Goal: Communication & Community: Answer question/provide support

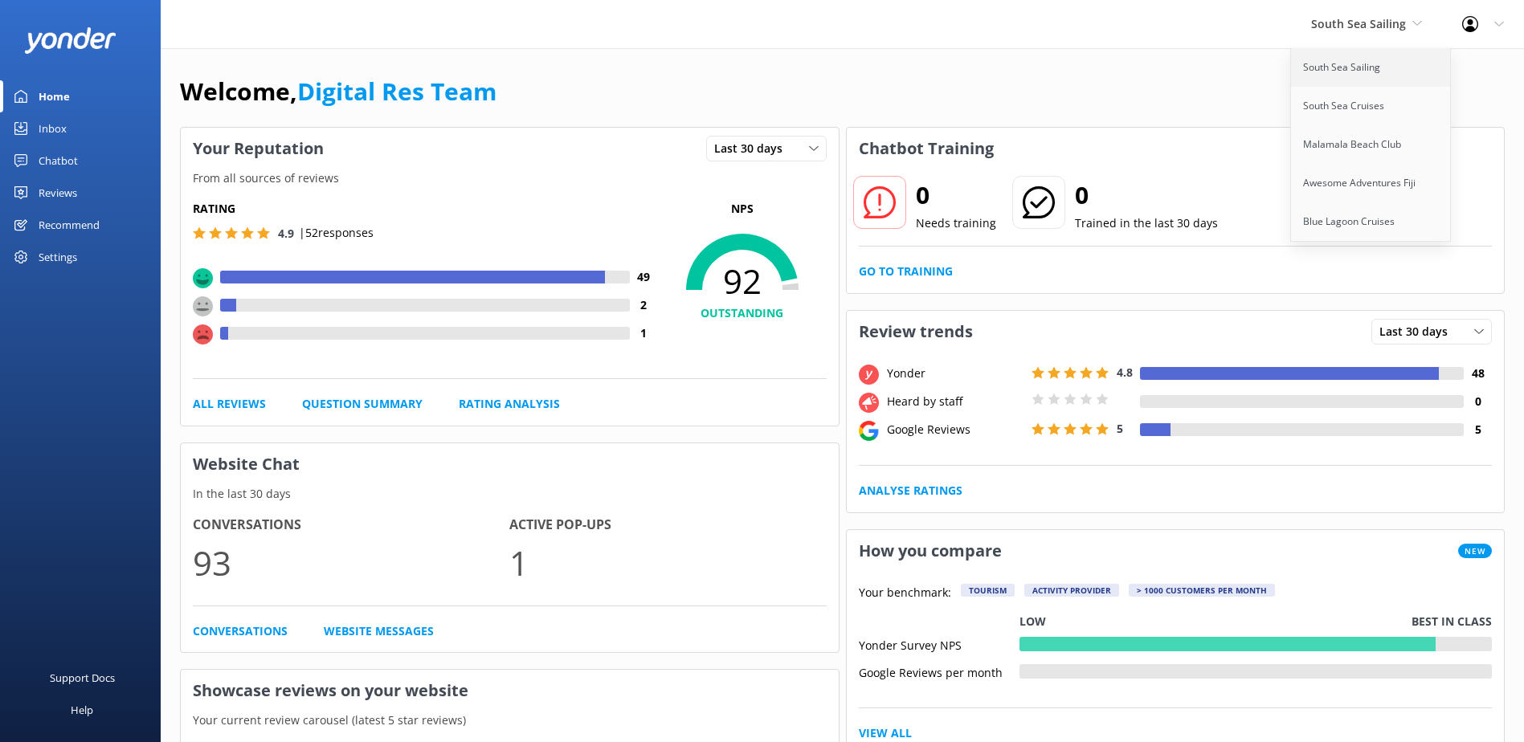
click at [1343, 64] on link "South Sea Sailing" at bounding box center [1371, 67] width 161 height 39
click at [31, 132] on link "Inbox" at bounding box center [80, 128] width 161 height 32
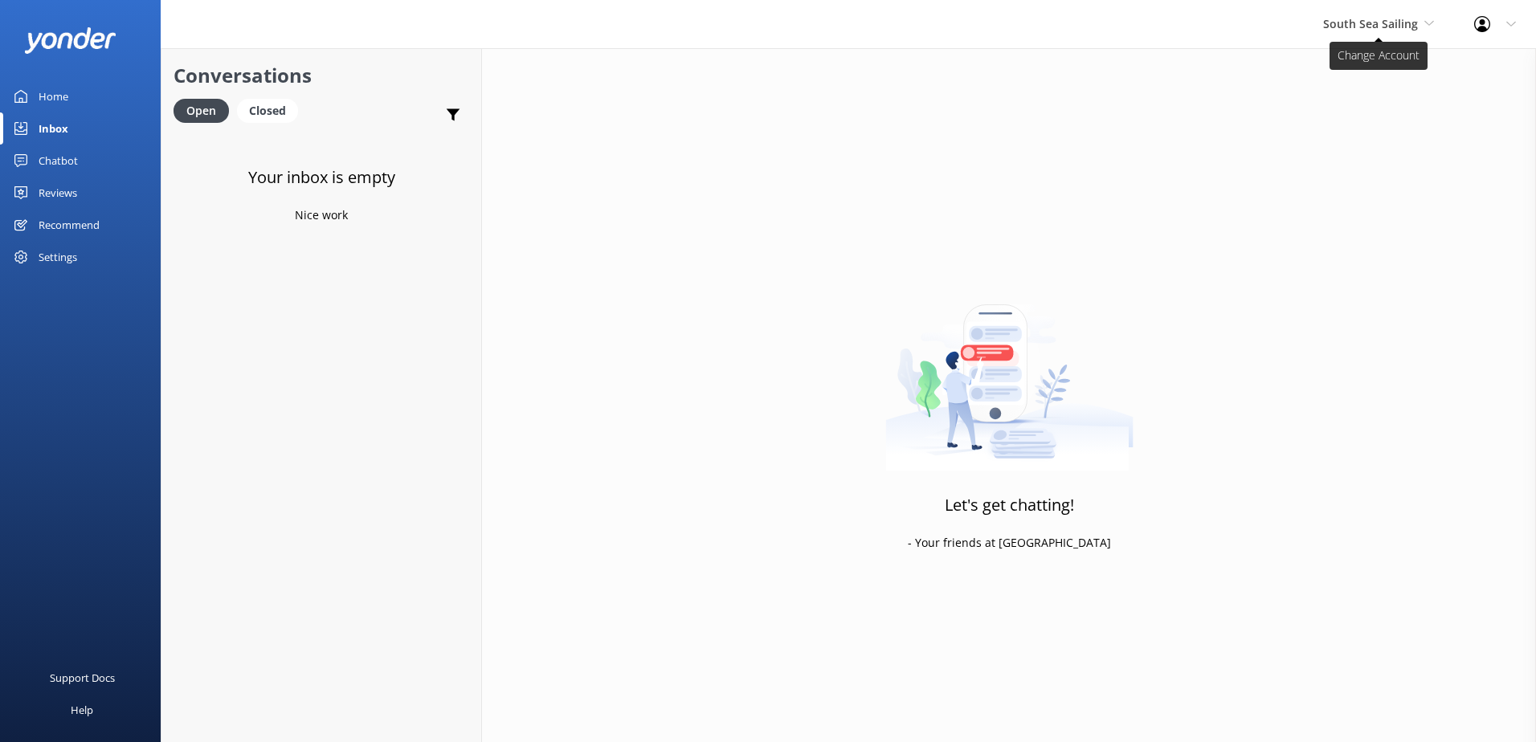
click at [1398, 18] on span "South Sea Sailing" at bounding box center [1370, 23] width 95 height 15
click at [1341, 103] on link "South Sea Cruises" at bounding box center [1383, 106] width 161 height 39
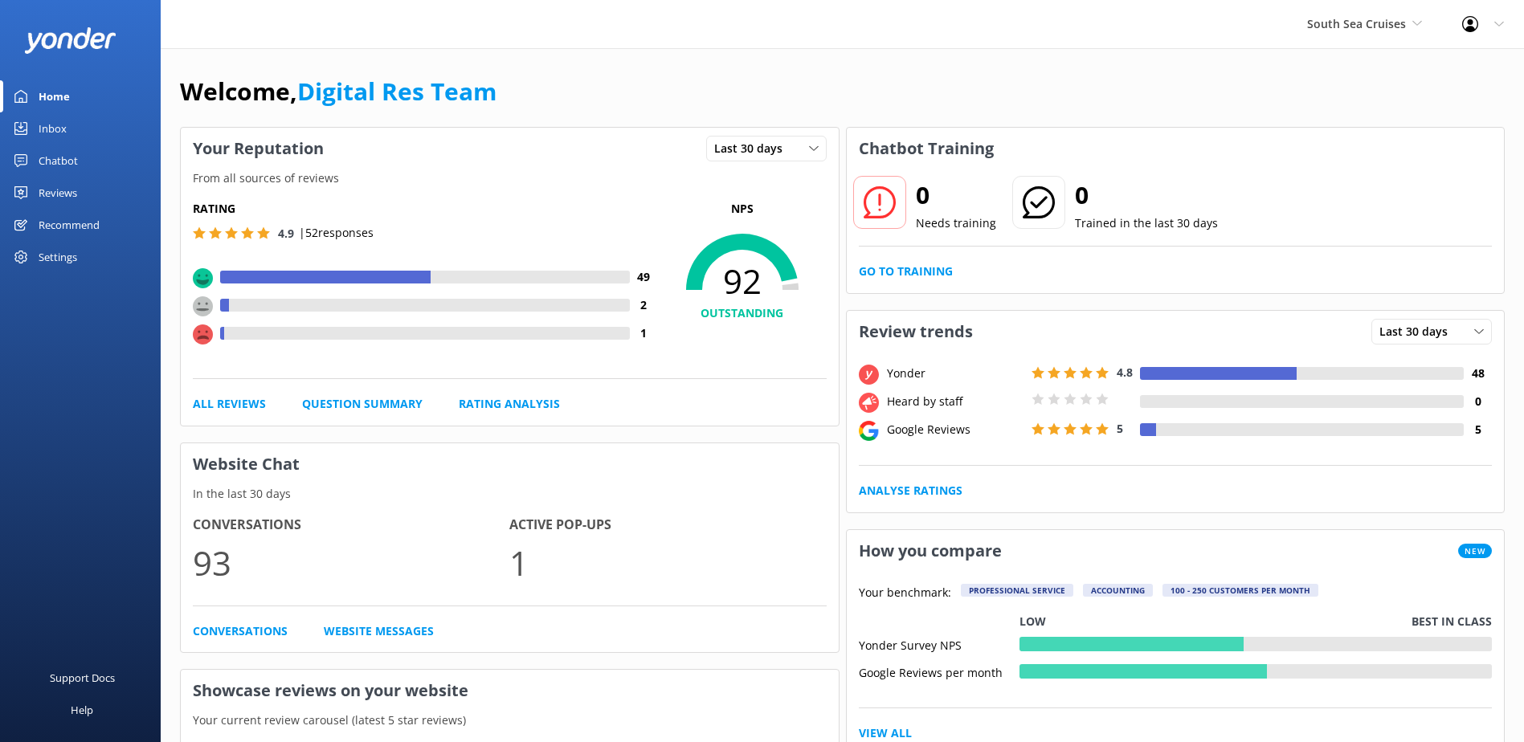
click at [60, 128] on div "Inbox" at bounding box center [53, 128] width 28 height 32
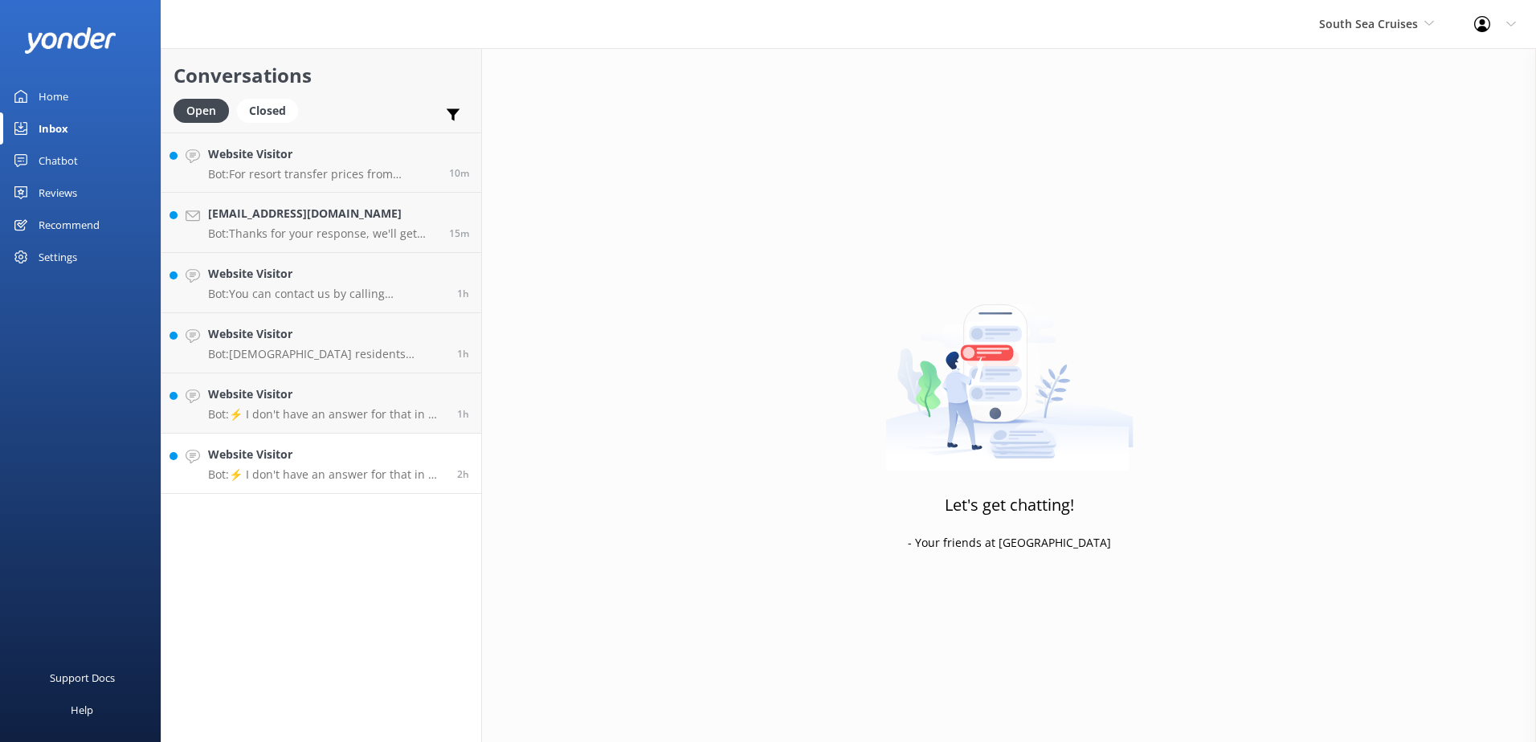
click at [326, 472] on p "Bot: ⚡ I don't have an answer for that in my knowledge base. Please try and rep…" at bounding box center [326, 475] width 237 height 14
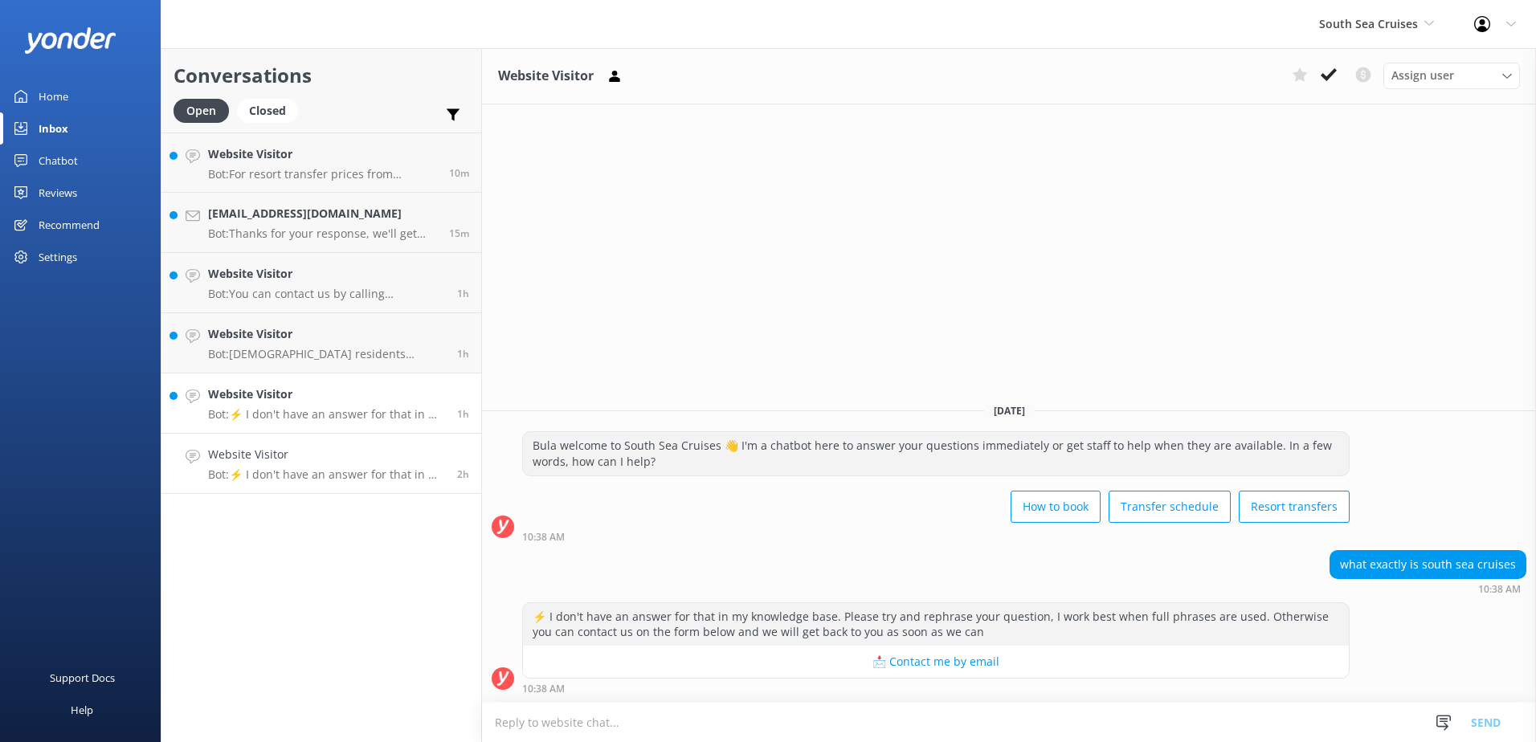
click at [336, 384] on link "Website Visitor Bot: ⚡ I don't have an answer for that in my knowledge base. Pl…" at bounding box center [321, 404] width 320 height 60
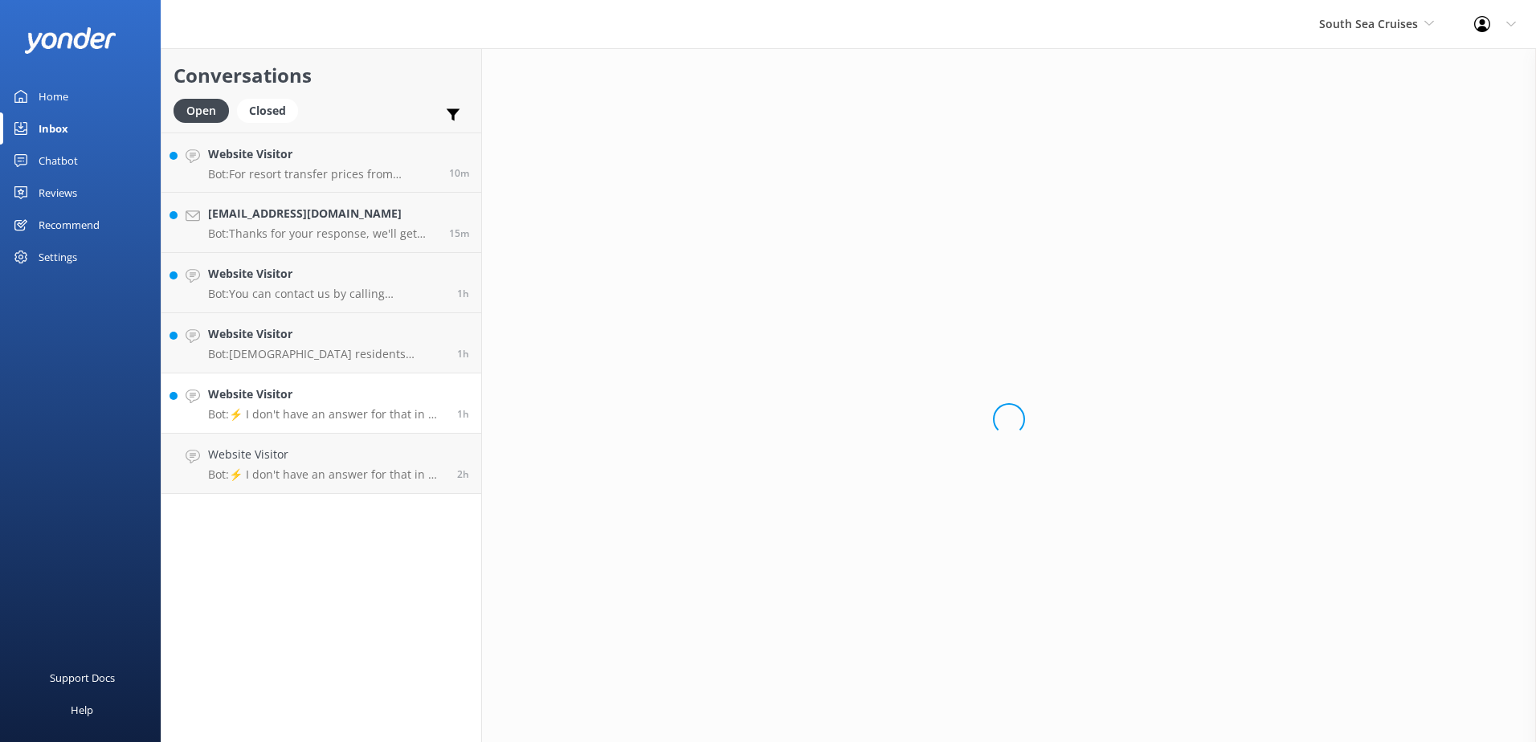
click at [334, 400] on h4 "Website Visitor" at bounding box center [326, 395] width 237 height 18
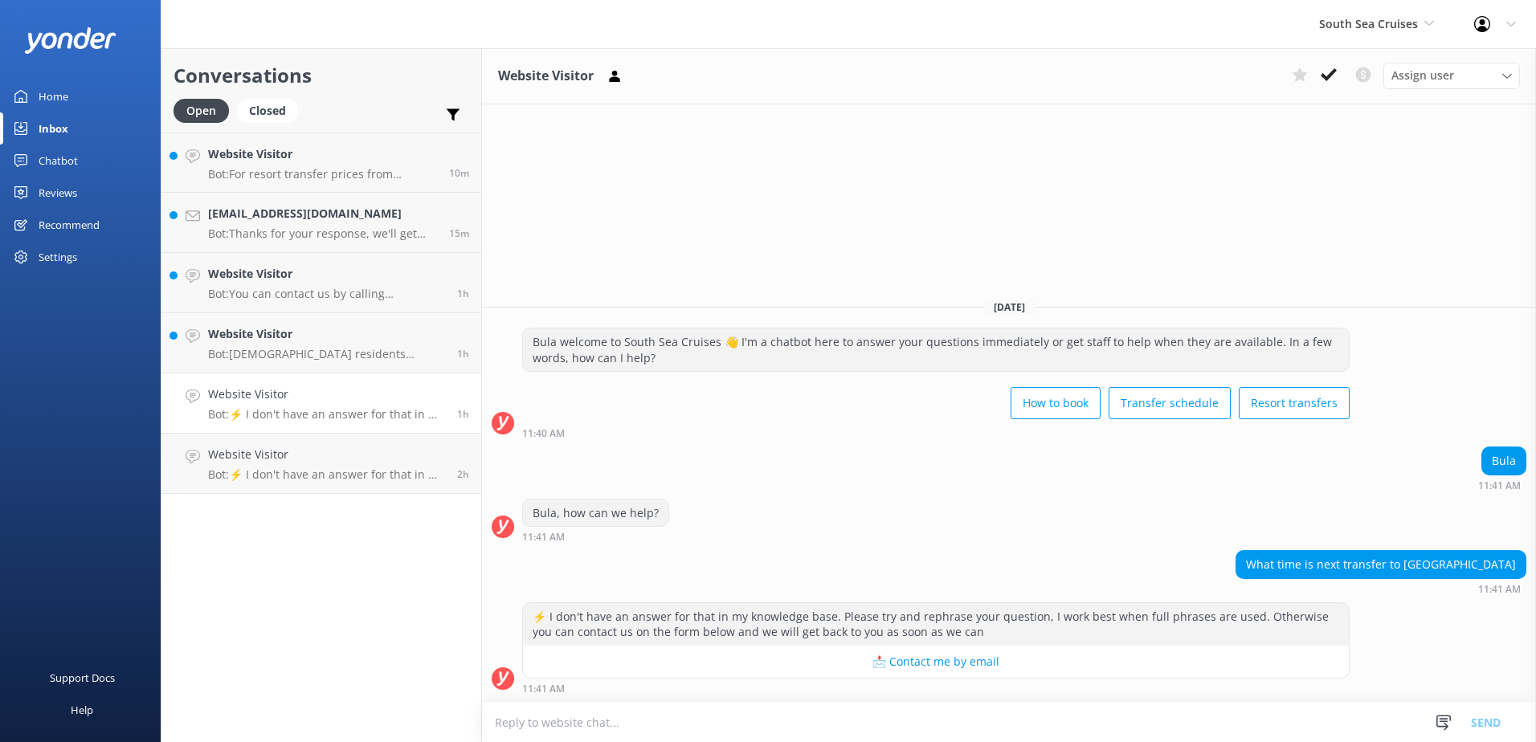
click at [369, 410] on p "Bot: ⚡ I don't have an answer for that in my knowledge base. Please try and rep…" at bounding box center [326, 414] width 237 height 14
click at [896, 717] on textarea at bounding box center [1009, 722] width 1054 height 39
type textarea "s"
click at [838, 725] on textarea "South Sea cruises do not offer transfers to [GEOGRAPHIC_DATA]" at bounding box center [1009, 722] width 1054 height 40
type textarea "South Sea cruises do not offer transfers to [GEOGRAPHIC_DATA]."
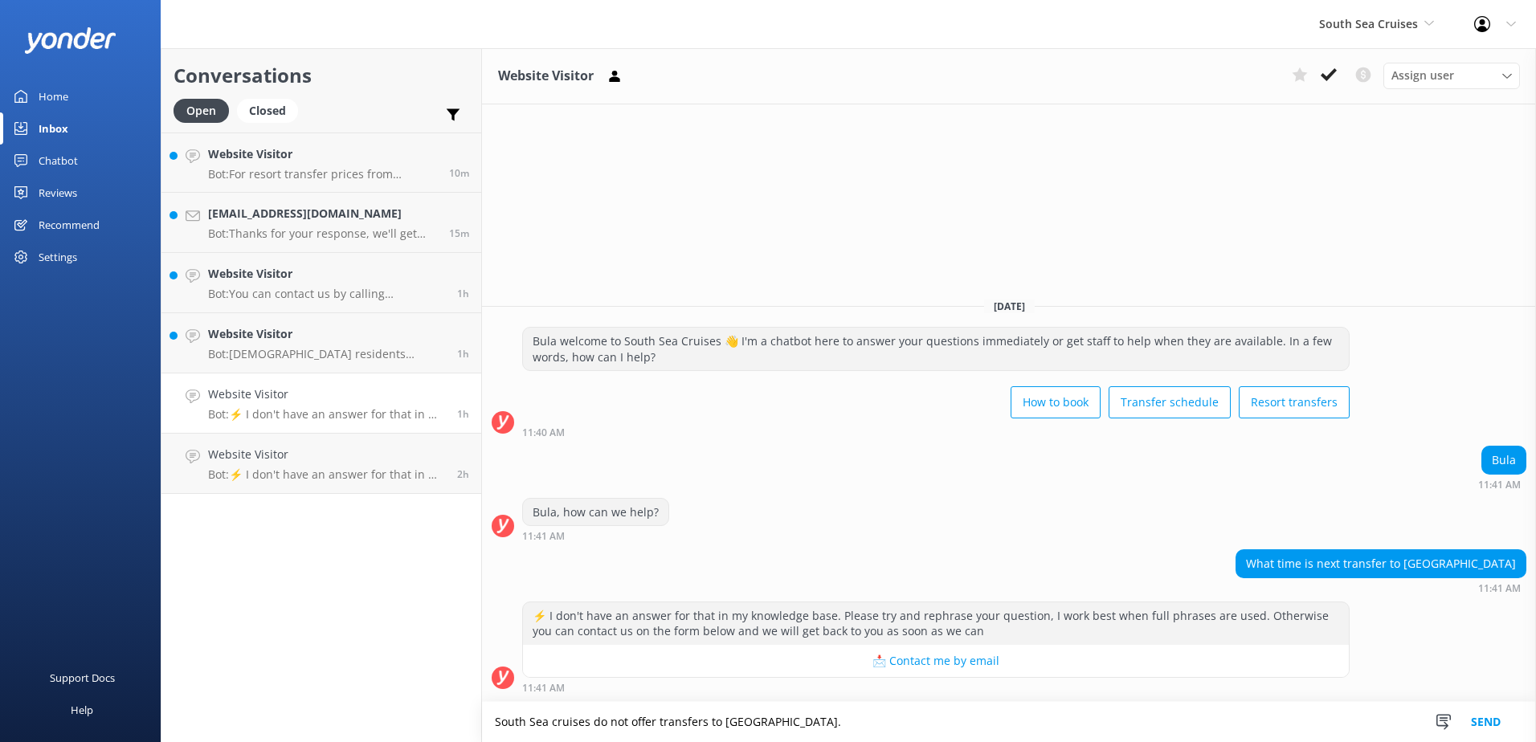
click at [1496, 718] on button "Send" at bounding box center [1486, 722] width 60 height 40
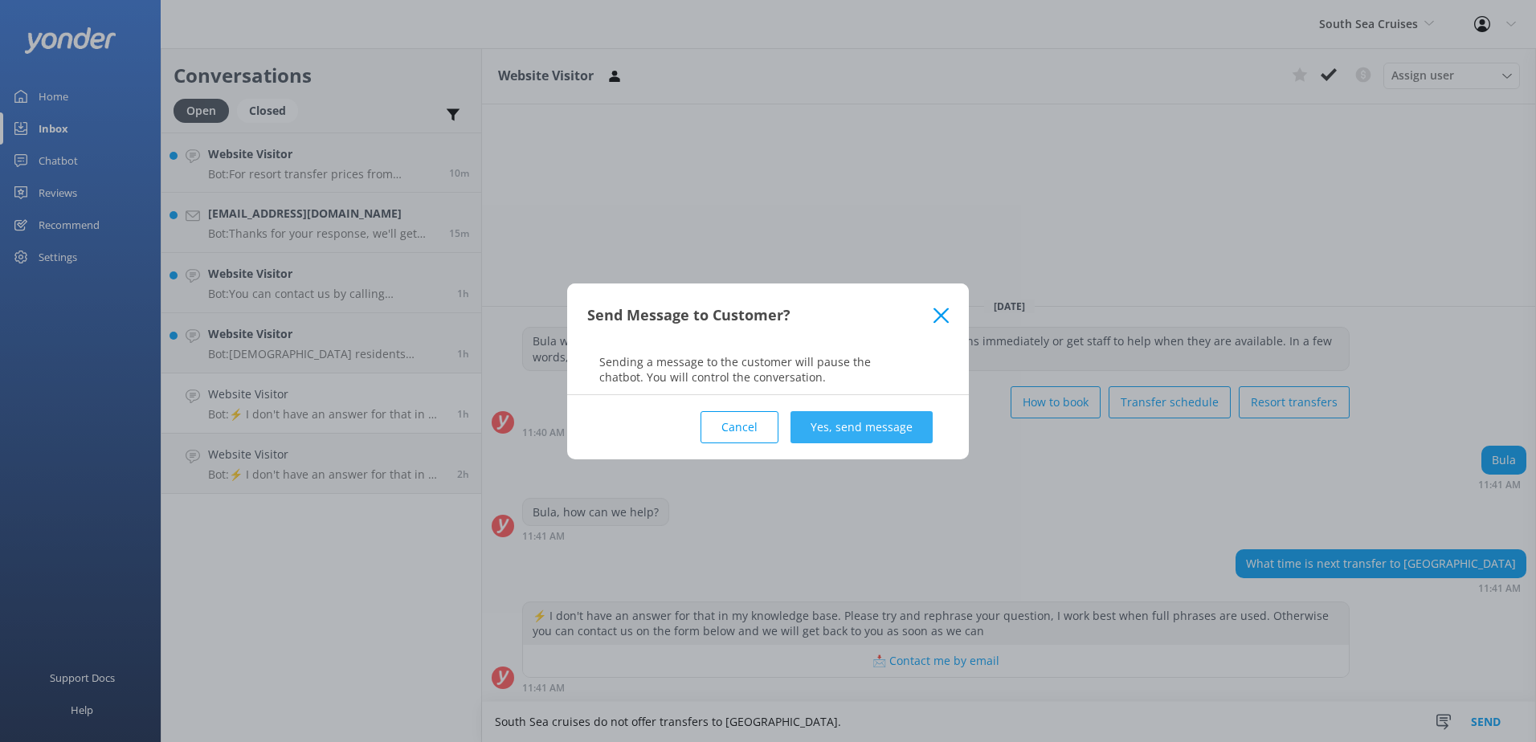
click at [879, 418] on button "Yes, send message" at bounding box center [861, 427] width 142 height 32
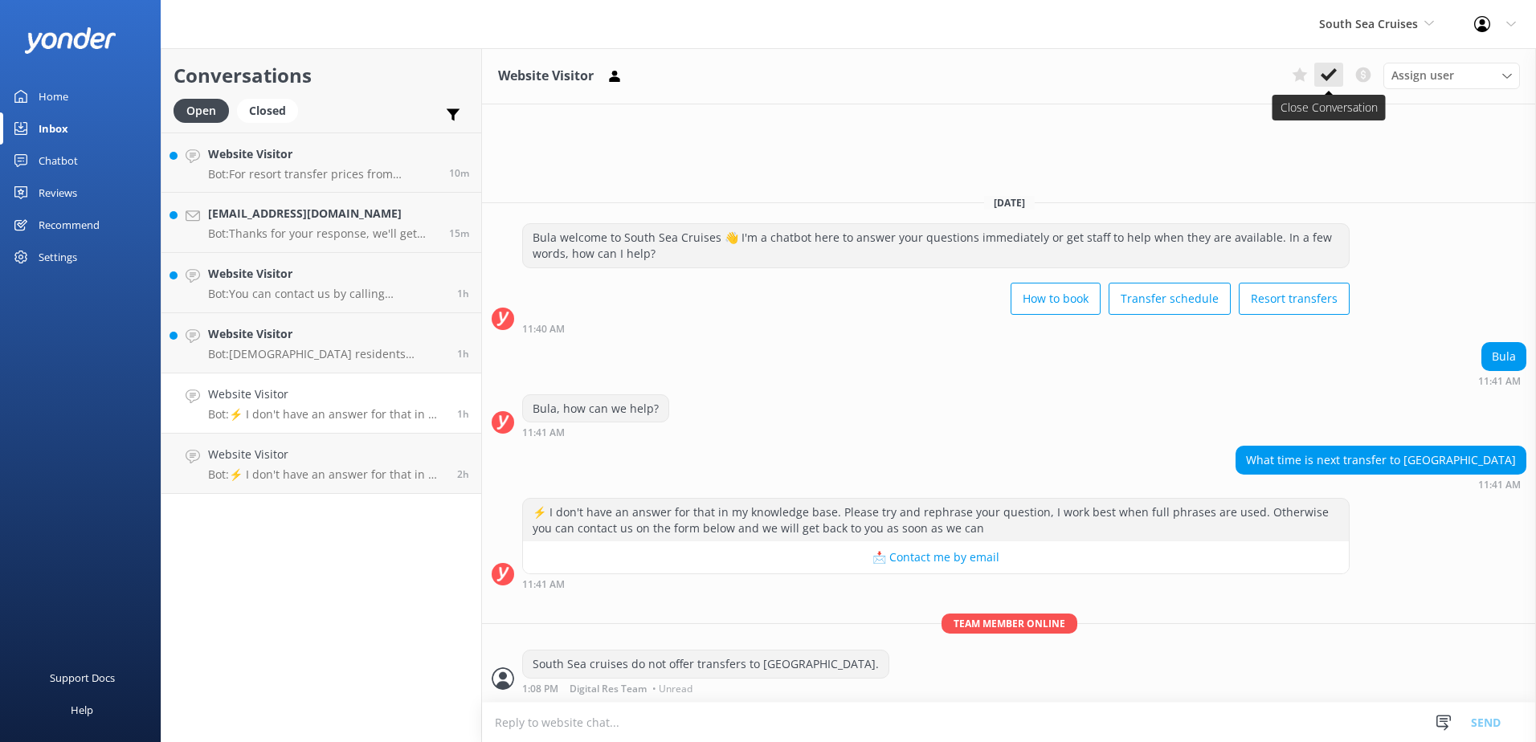
click at [1337, 78] on button at bounding box center [1328, 75] width 29 height 24
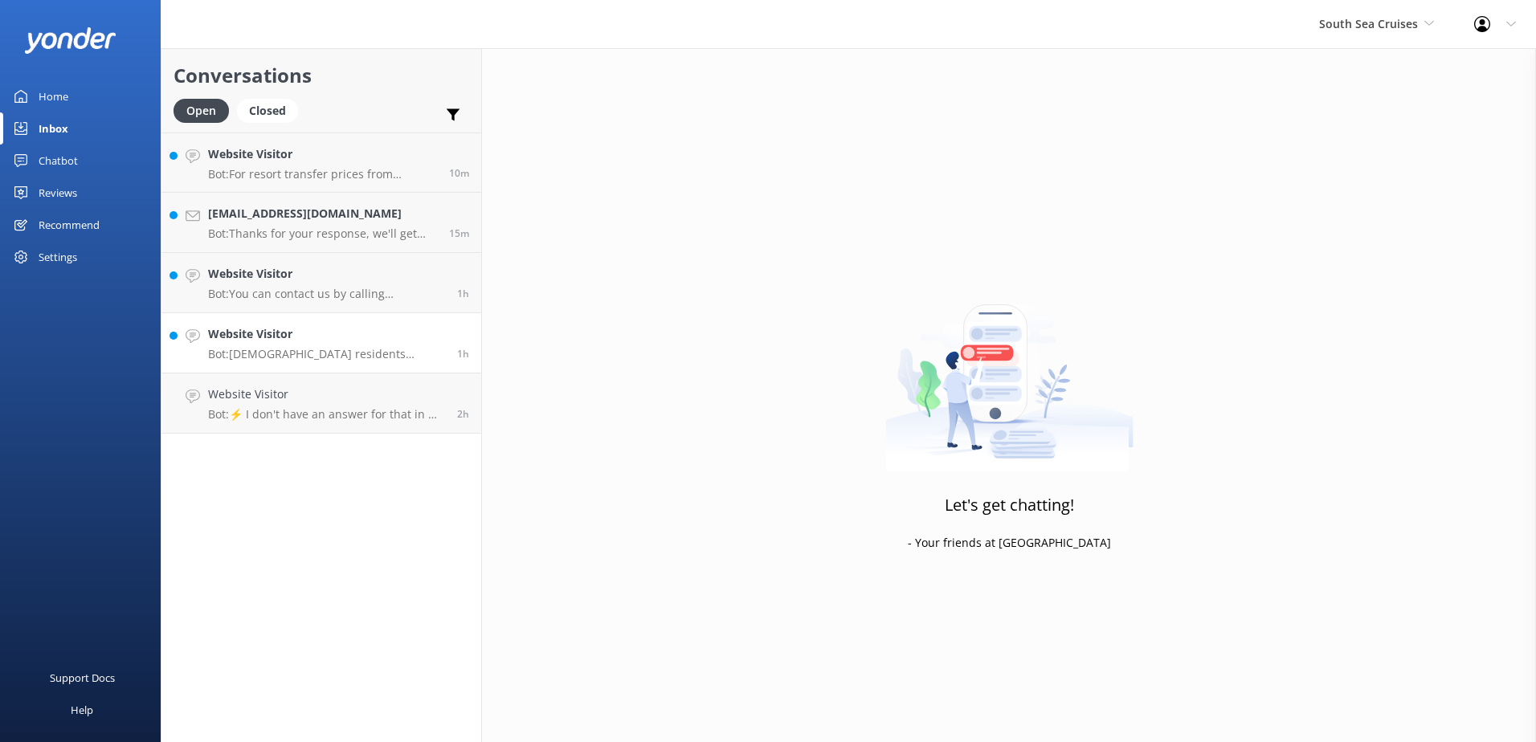
click at [369, 357] on p "Bot: [DEMOGRAPHIC_DATA] residents receive a 20% discount on day tours and resor…" at bounding box center [326, 354] width 237 height 14
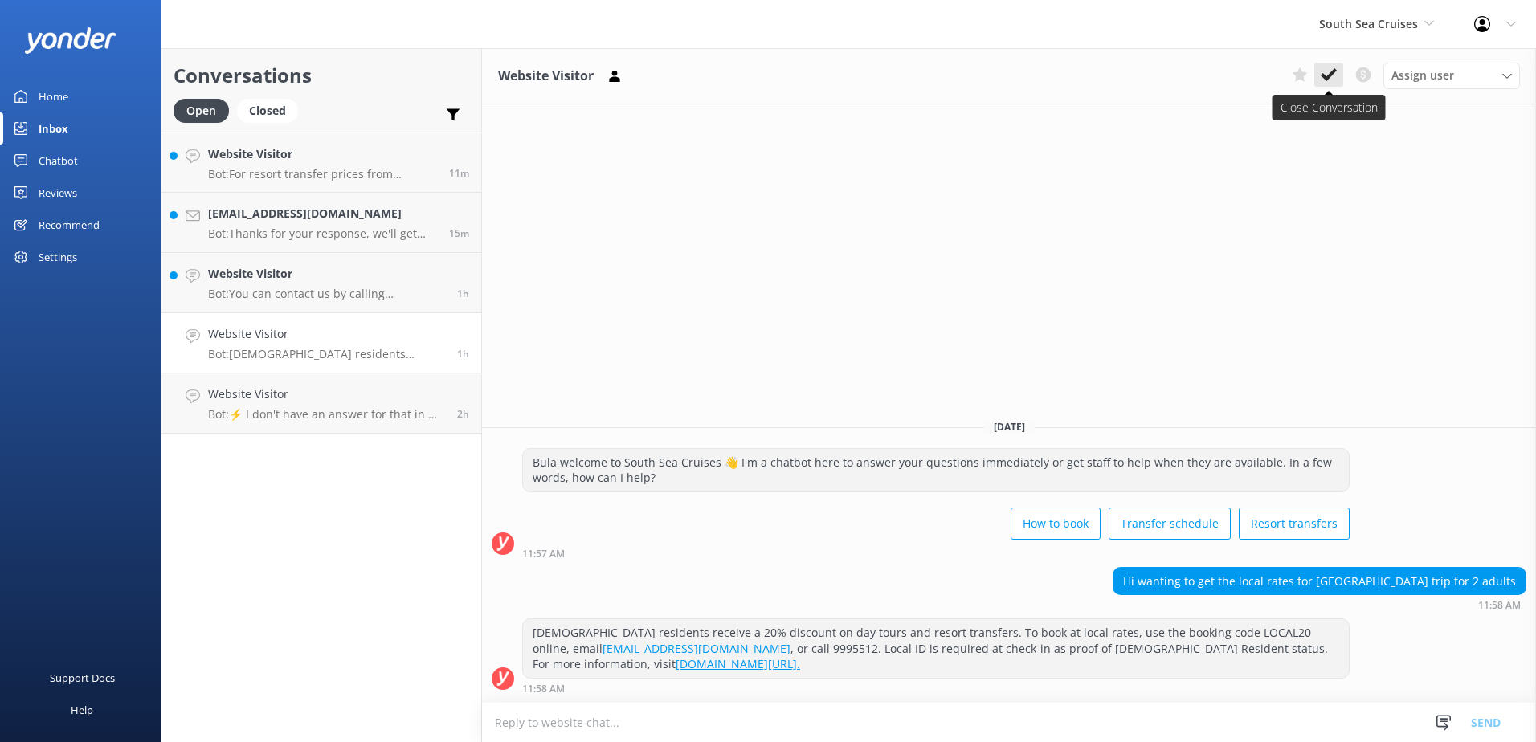
click at [1341, 68] on button at bounding box center [1328, 75] width 29 height 24
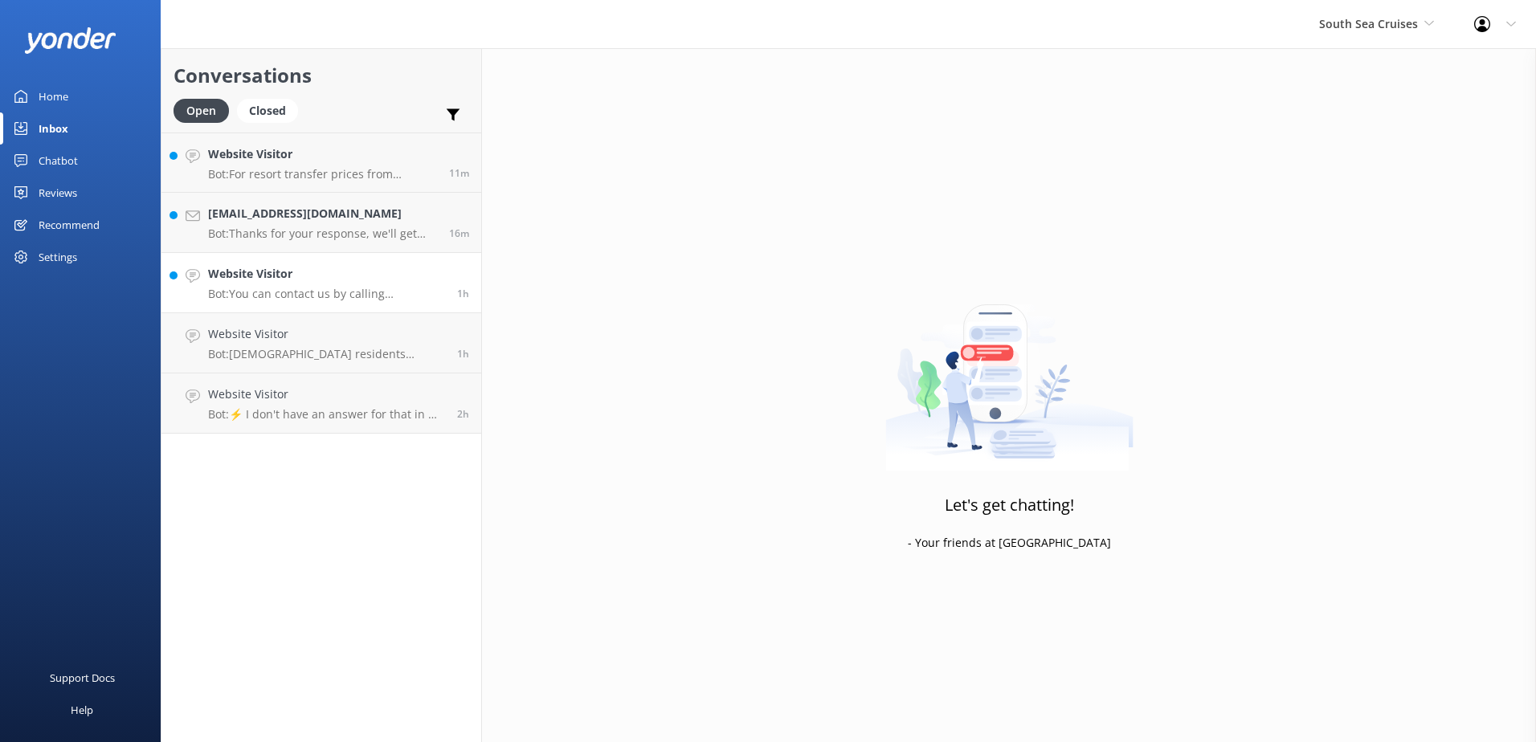
click at [296, 295] on p "Bot: You can contact us by calling [PHONE_NUMBER], emailing [EMAIL_ADDRESS][DOM…" at bounding box center [326, 294] width 237 height 14
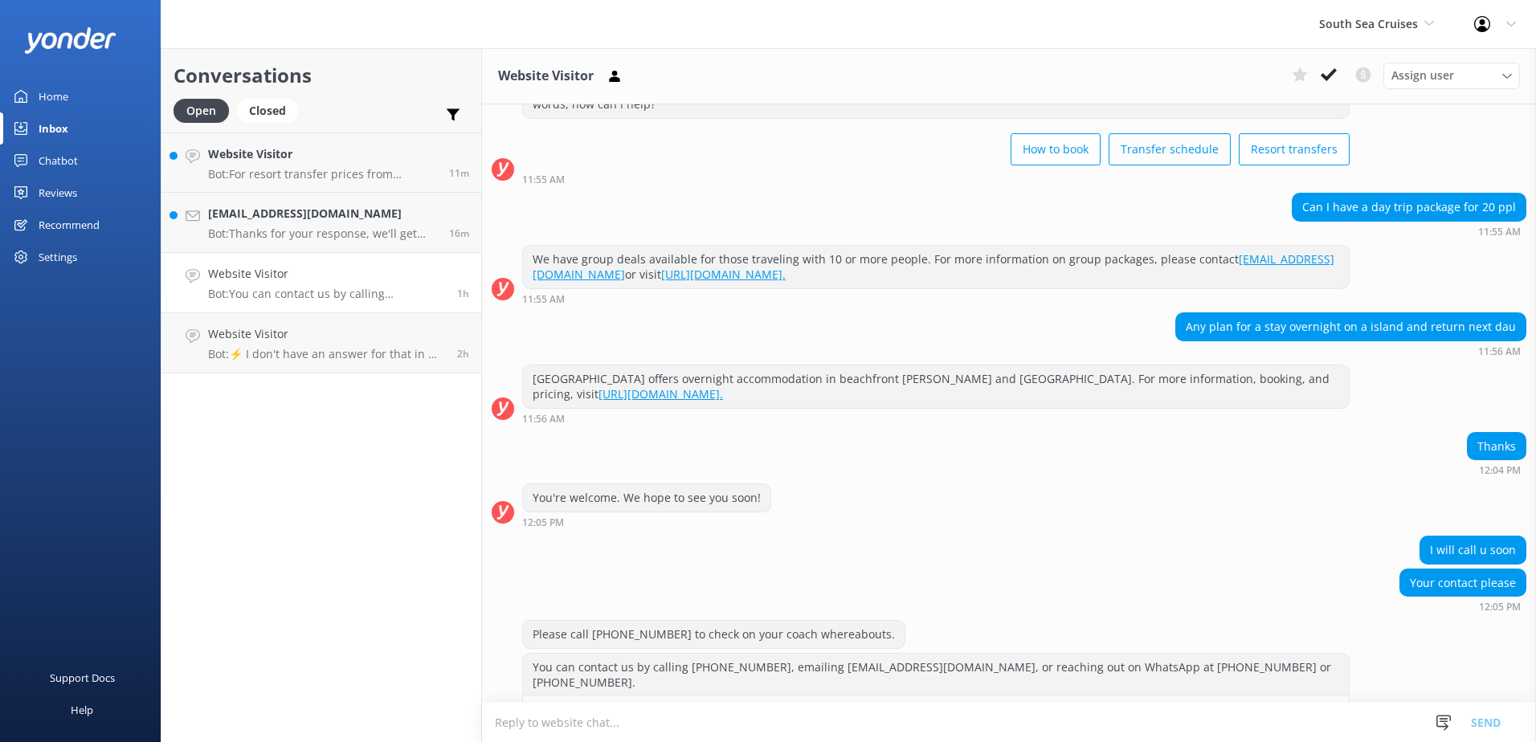
scroll to position [107, 0]
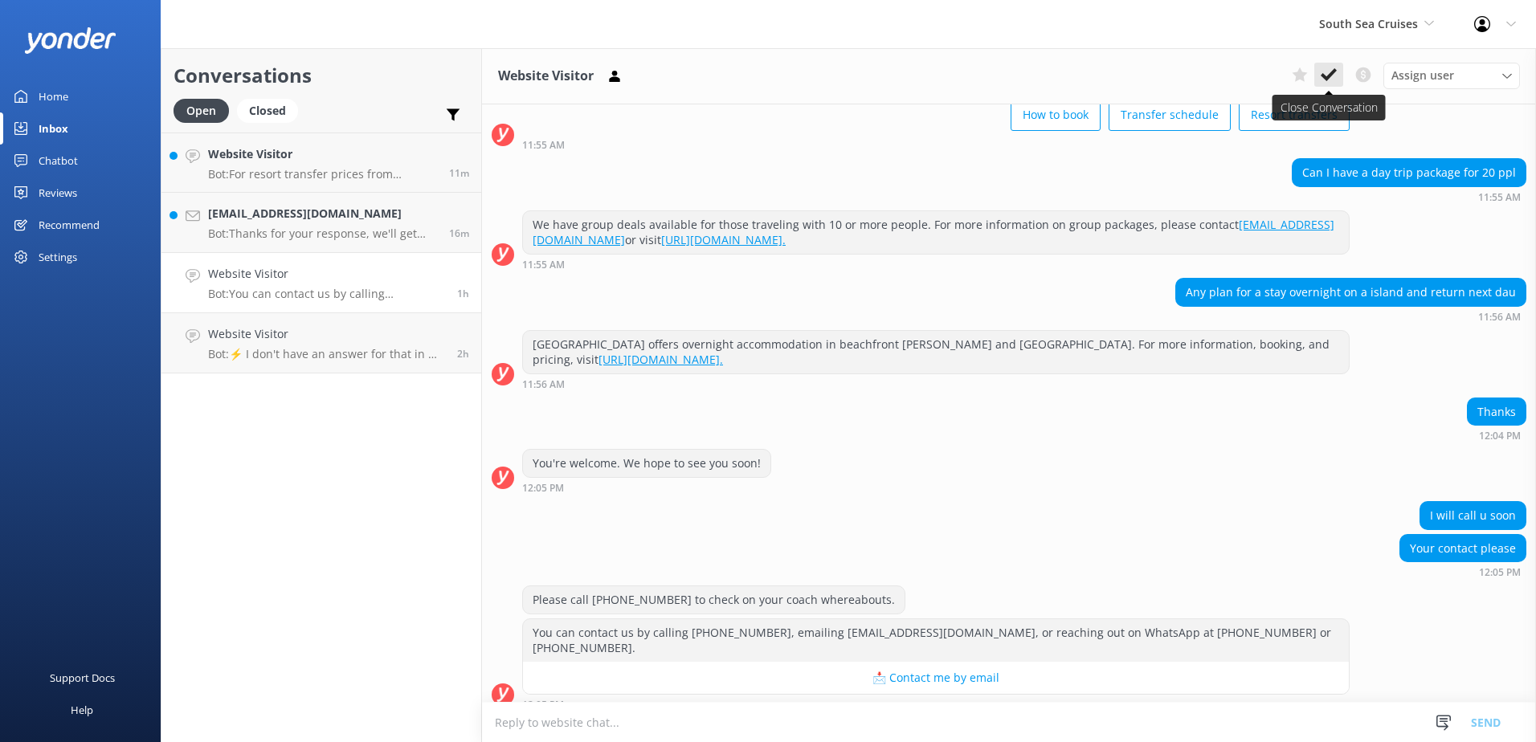
click at [1326, 72] on icon at bounding box center [1329, 75] width 16 height 16
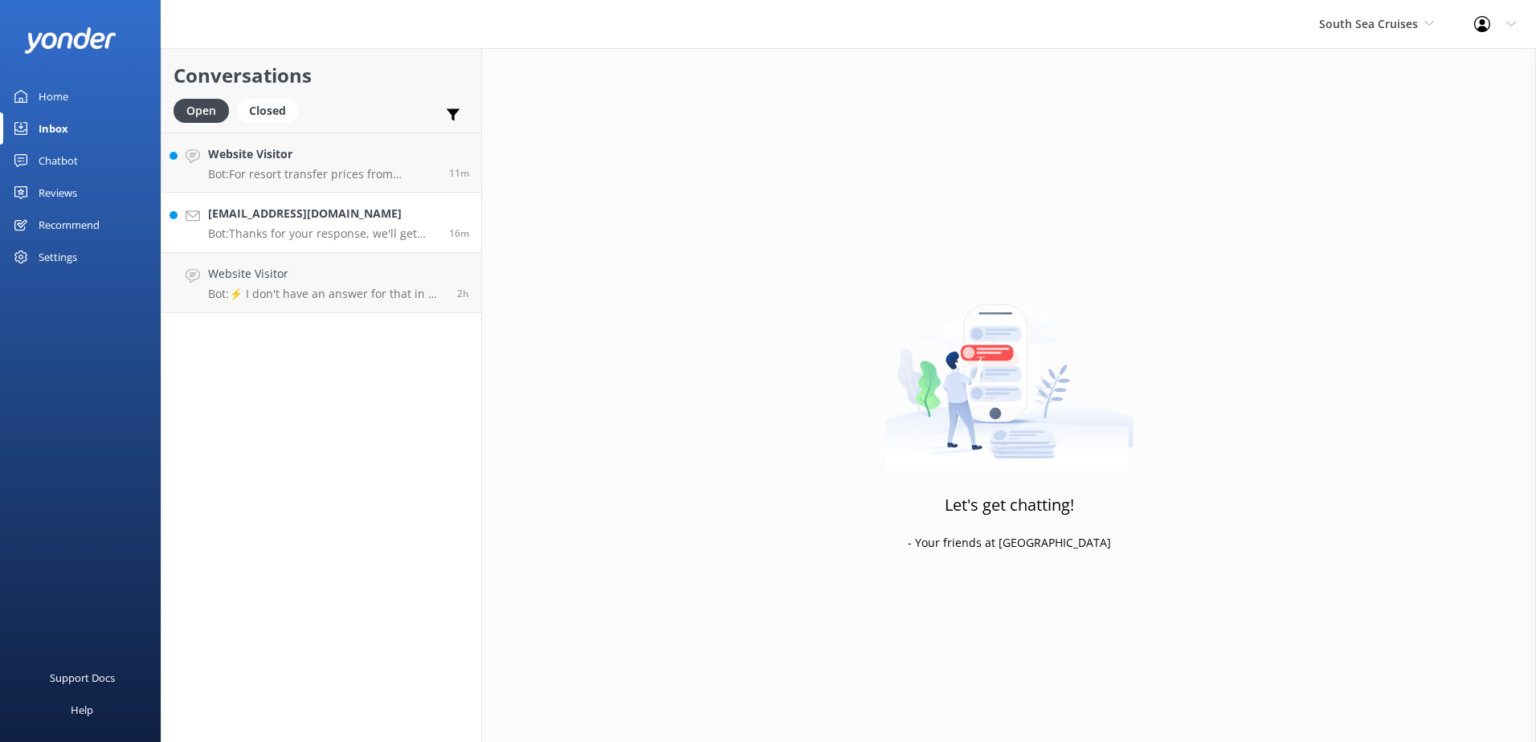
click at [328, 231] on p "Bot: Thanks for your response, we'll get back to you as soon as we can during o…" at bounding box center [322, 234] width 229 height 14
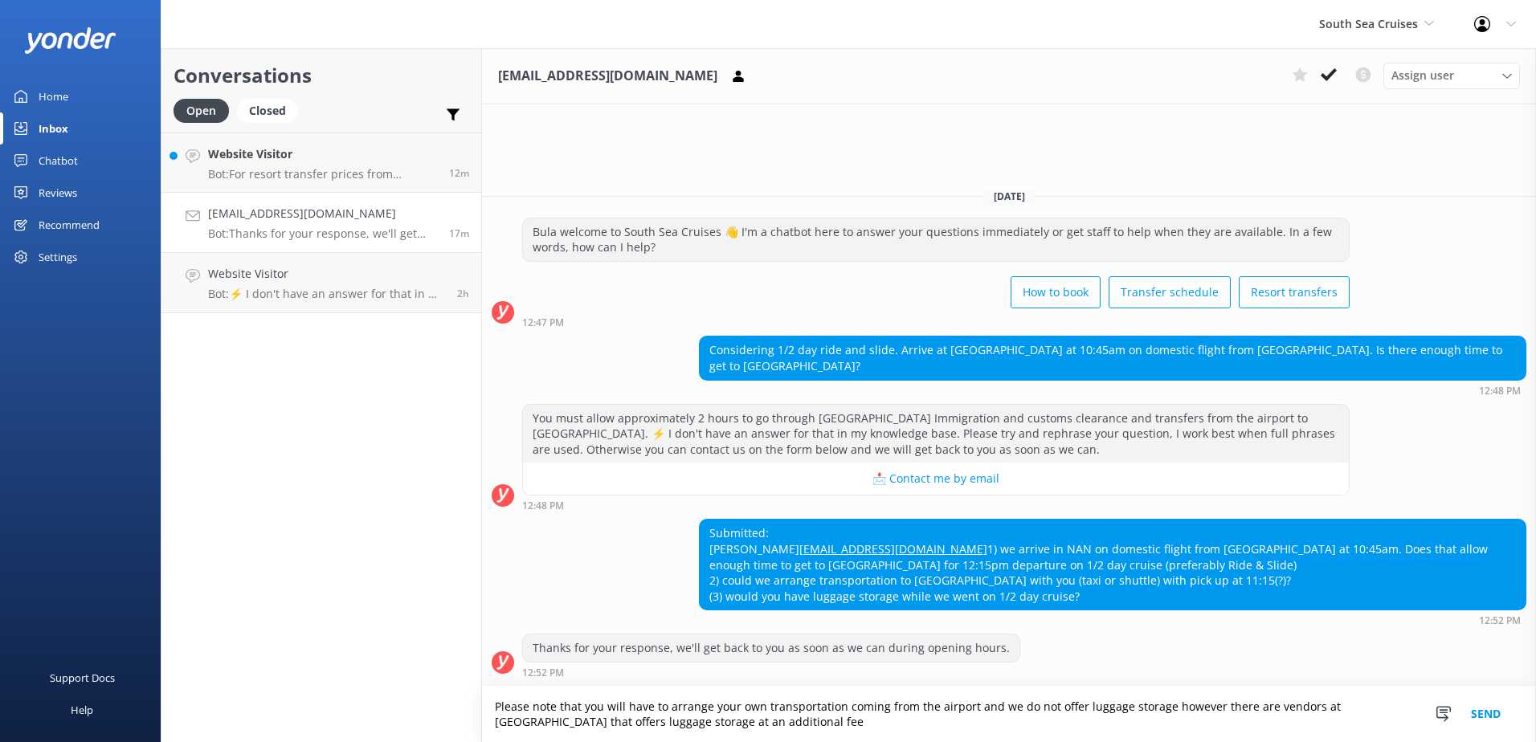
drag, startPoint x: 903, startPoint y: 736, endPoint x: 431, endPoint y: 672, distance: 475.8
click at [431, 672] on div "Conversations Open Closed Important Converted Assigned to me Unassigned Website…" at bounding box center [848, 395] width 1375 height 694
paste textarea "guests are responsible for arranging their own transportation from the airport.…"
type textarea "Please note that guests are responsible for arranging their own transportation …"
click at [1497, 708] on button "Send" at bounding box center [1486, 714] width 60 height 55
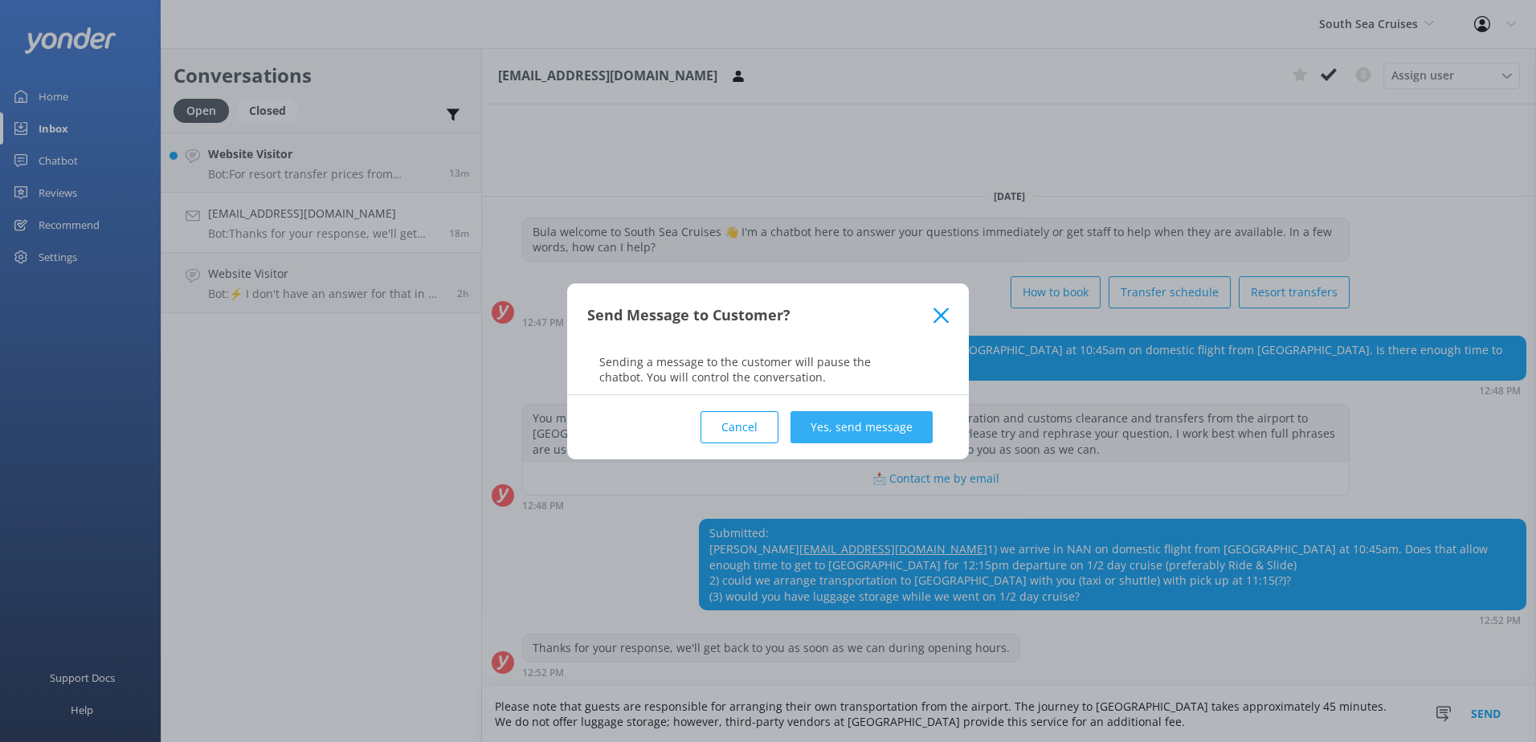
click at [847, 440] on button "Yes, send message" at bounding box center [861, 427] width 142 height 32
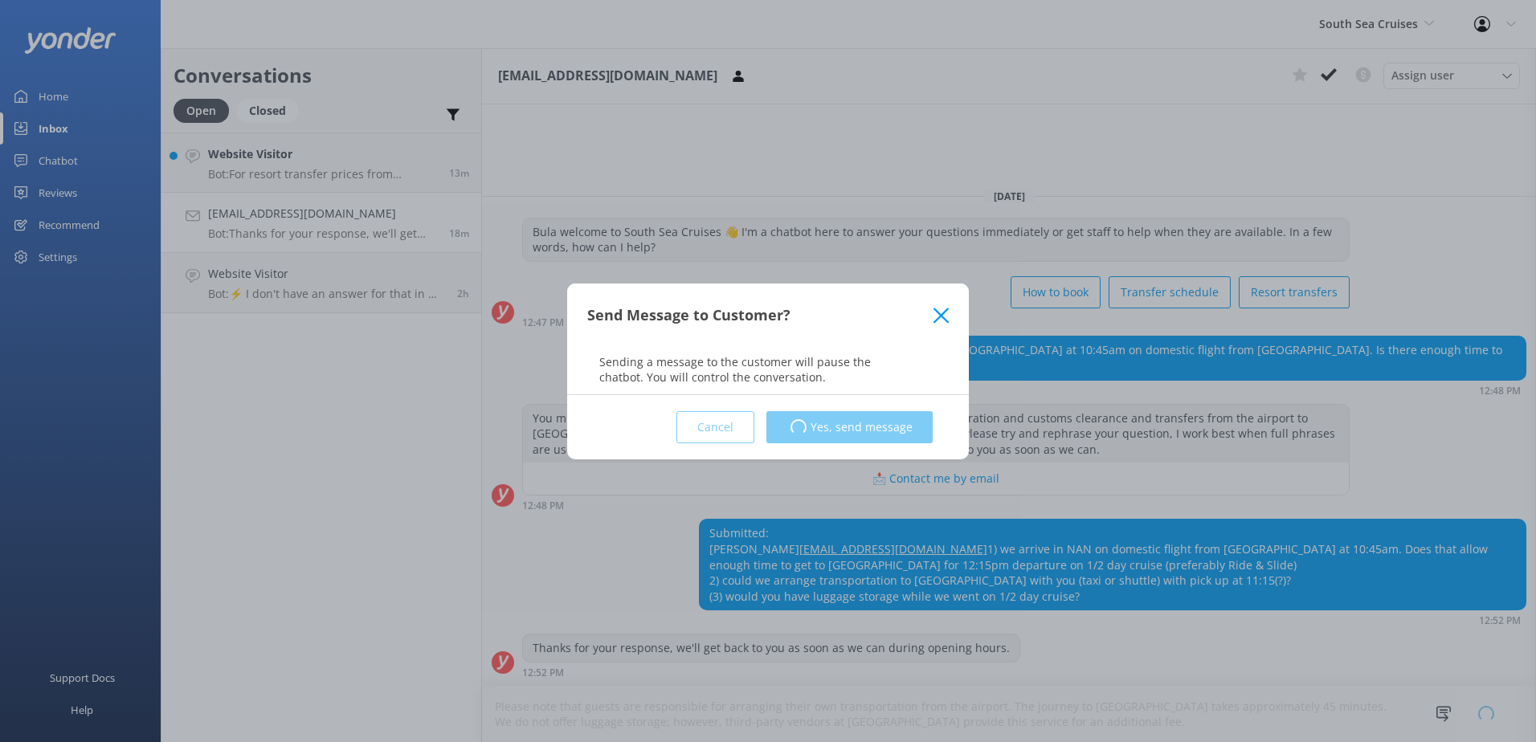
click at [866, 419] on div "Cancel Loading.. Yes, send message" at bounding box center [767, 427] width 361 height 64
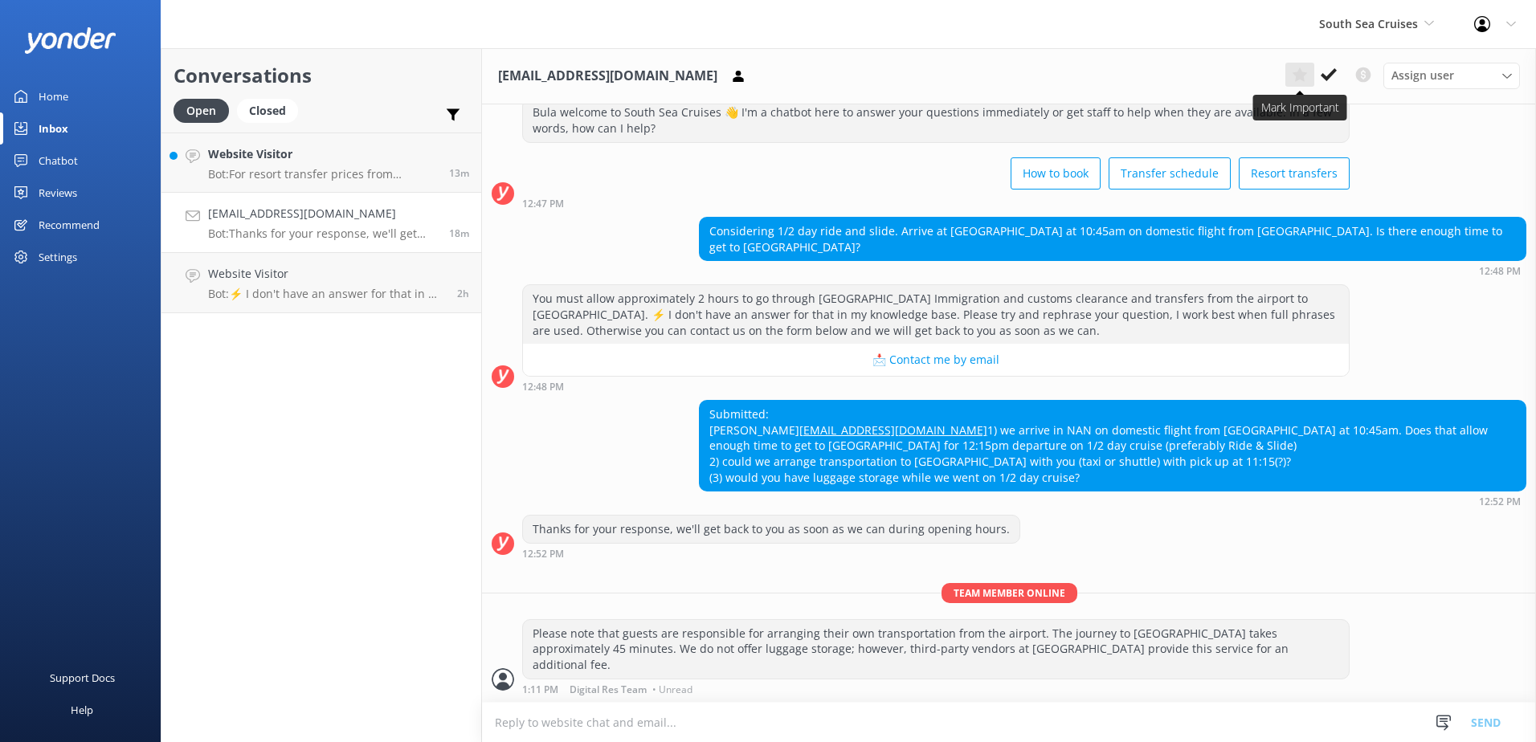
scroll to position [49, 0]
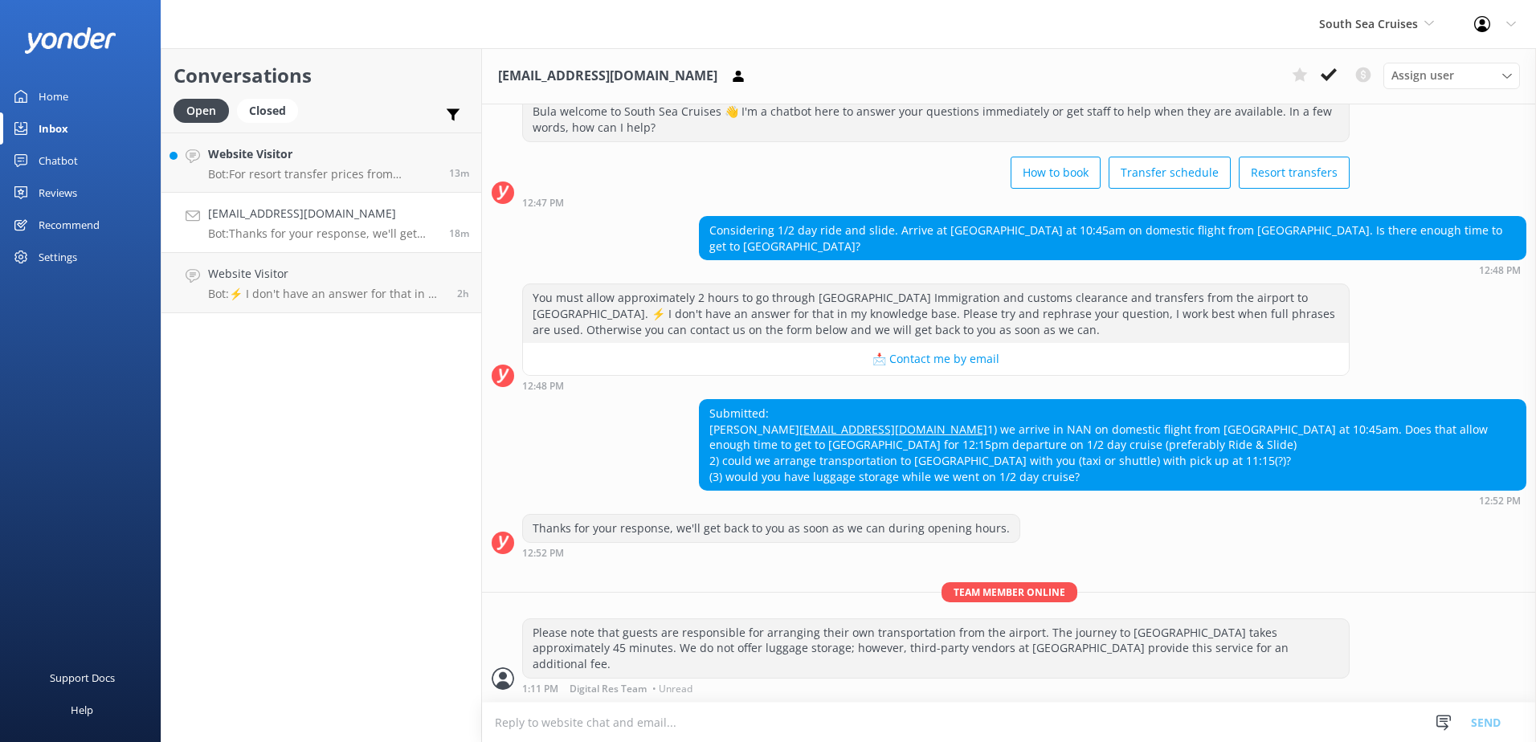
drag, startPoint x: 1322, startPoint y: 76, endPoint x: 1235, endPoint y: 96, distance: 89.0
click at [1322, 75] on use at bounding box center [1329, 74] width 16 height 13
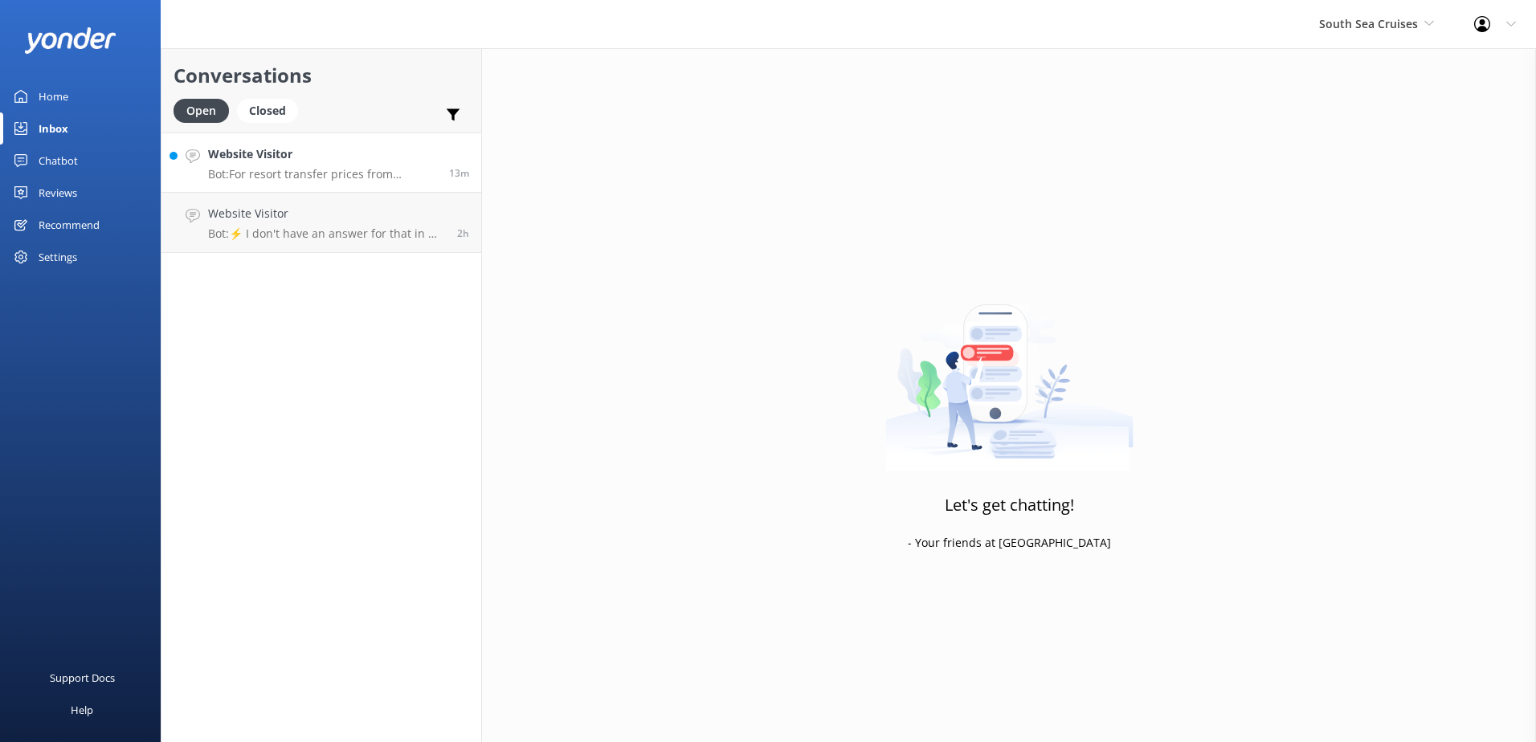
click at [350, 176] on p "Bot: For resort transfer prices from [GEOGRAPHIC_DATA] to [GEOGRAPHIC_DATA], pl…" at bounding box center [322, 174] width 229 height 14
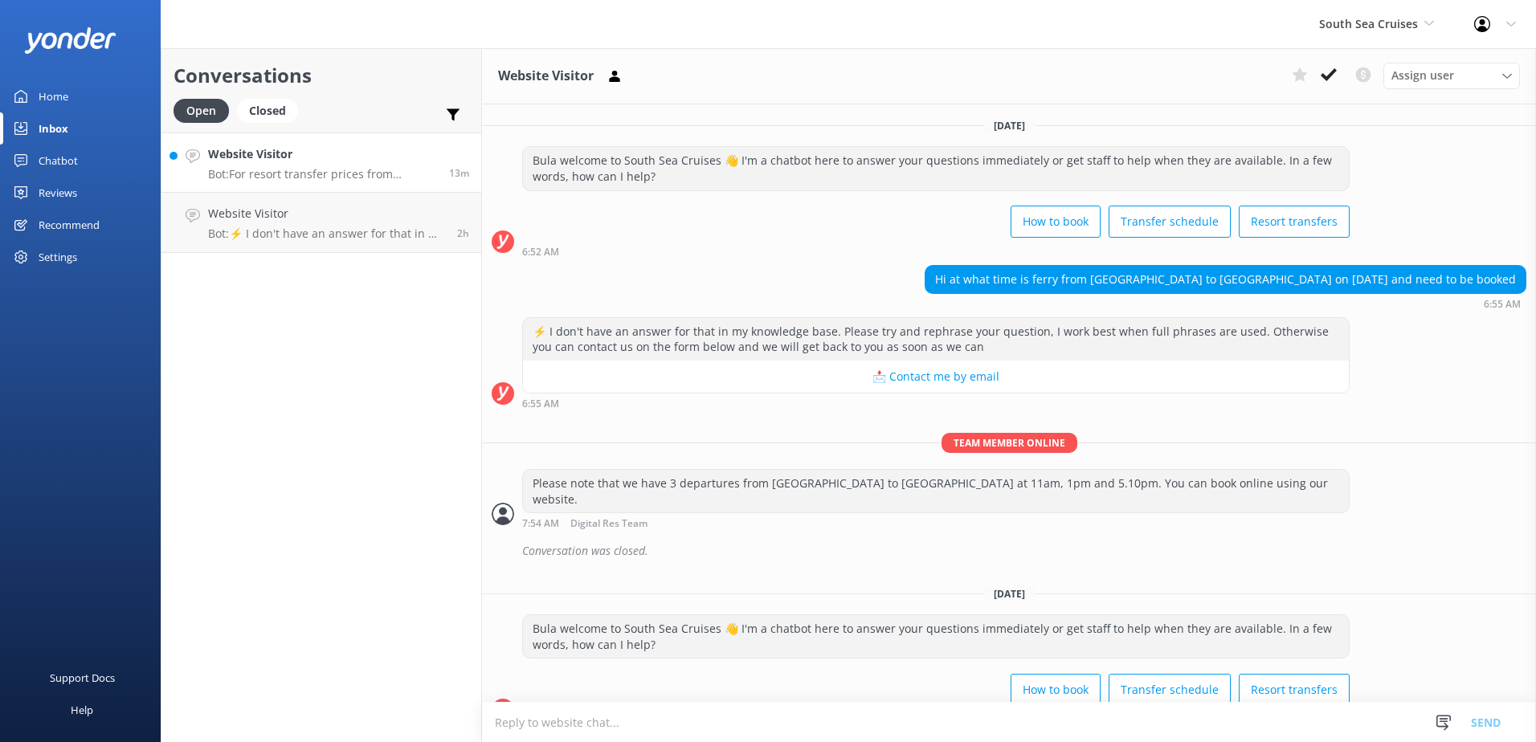
scroll to position [135, 0]
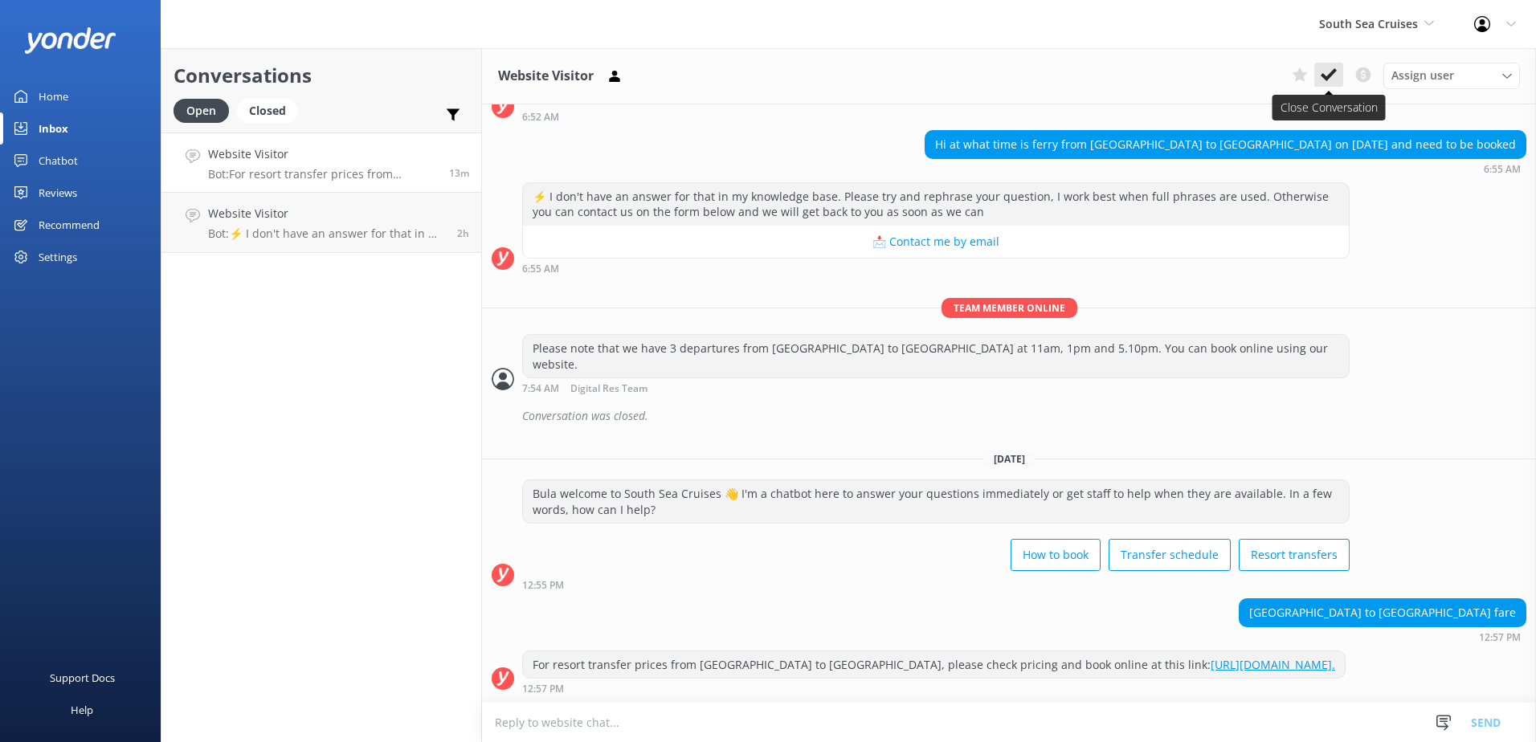
click at [1334, 71] on use at bounding box center [1329, 74] width 16 height 13
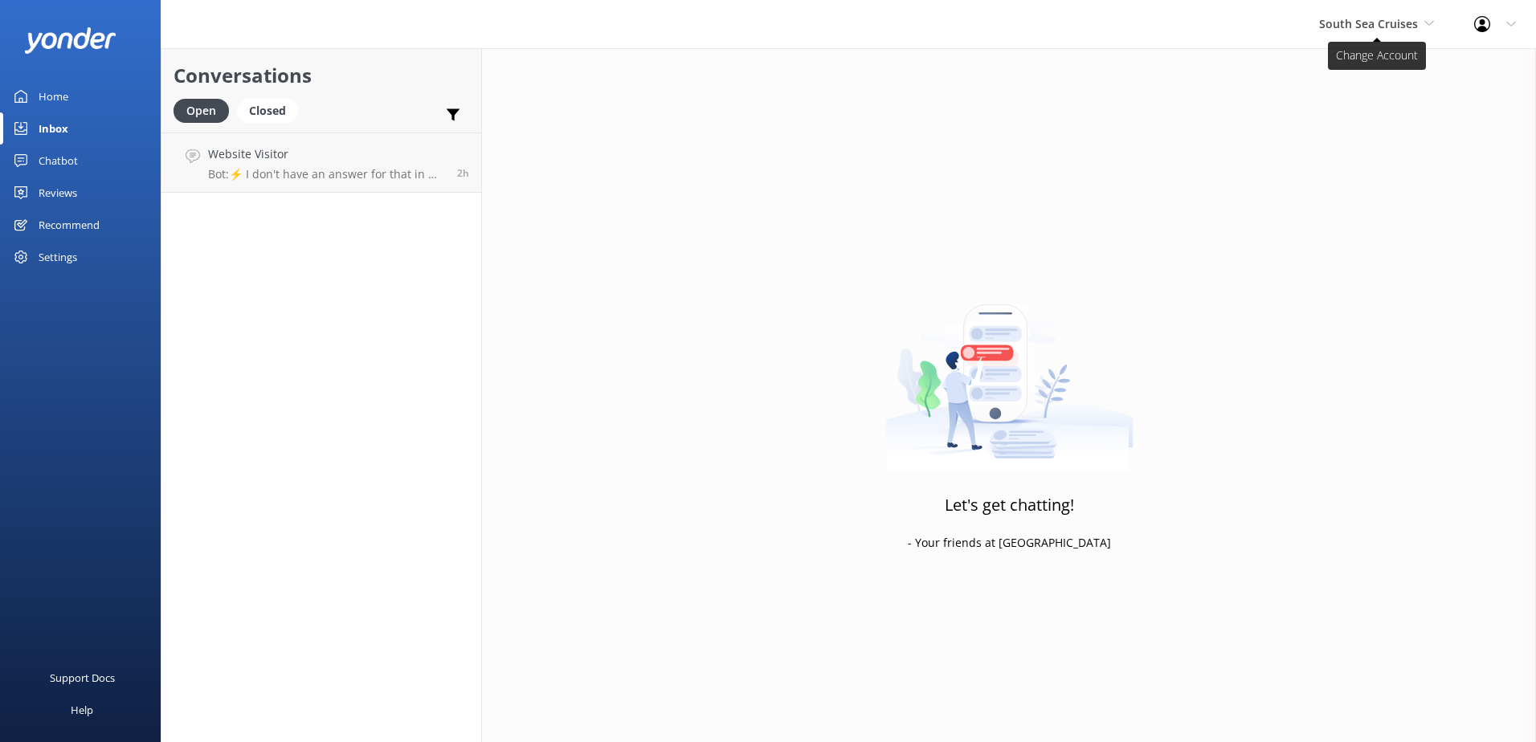
click at [1368, 24] on span "South Sea Cruises" at bounding box center [1368, 23] width 99 height 15
click at [1350, 141] on link "Malamala Beach Club" at bounding box center [1379, 144] width 161 height 39
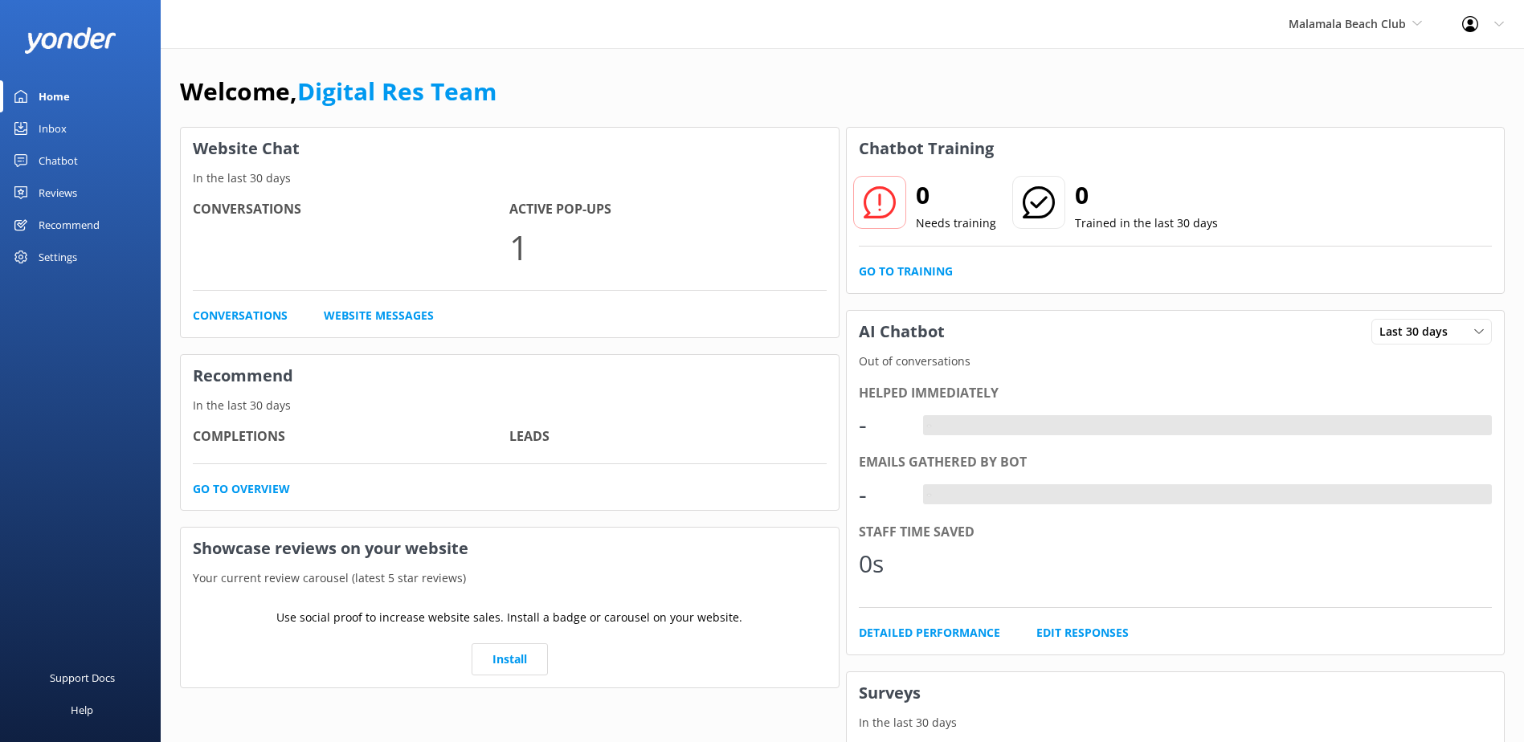
click at [85, 121] on link "Inbox" at bounding box center [80, 128] width 161 height 32
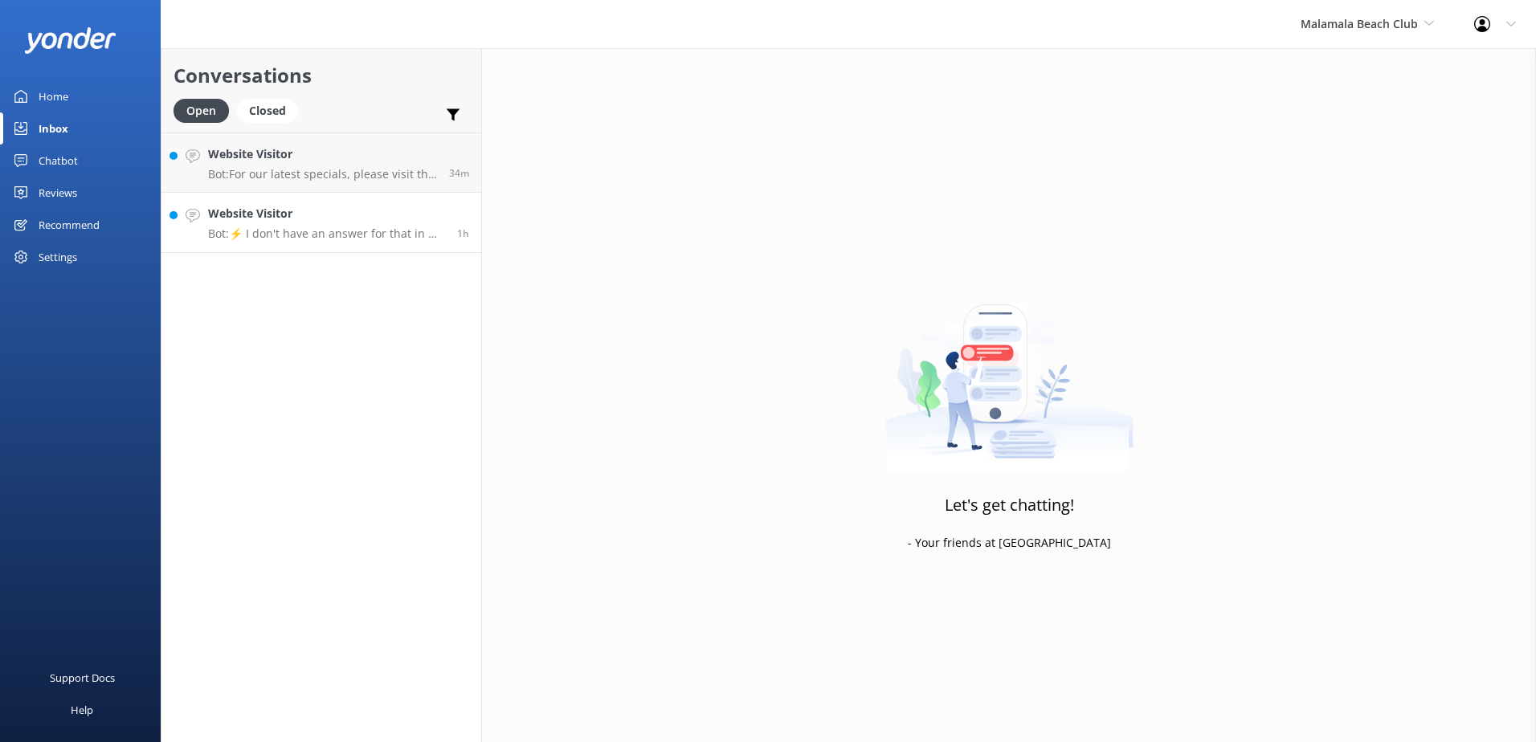
click at [334, 250] on link "Website Visitor Bot: ⚡ I don't have an answer for that in my knowledge base. Pl…" at bounding box center [321, 223] width 320 height 60
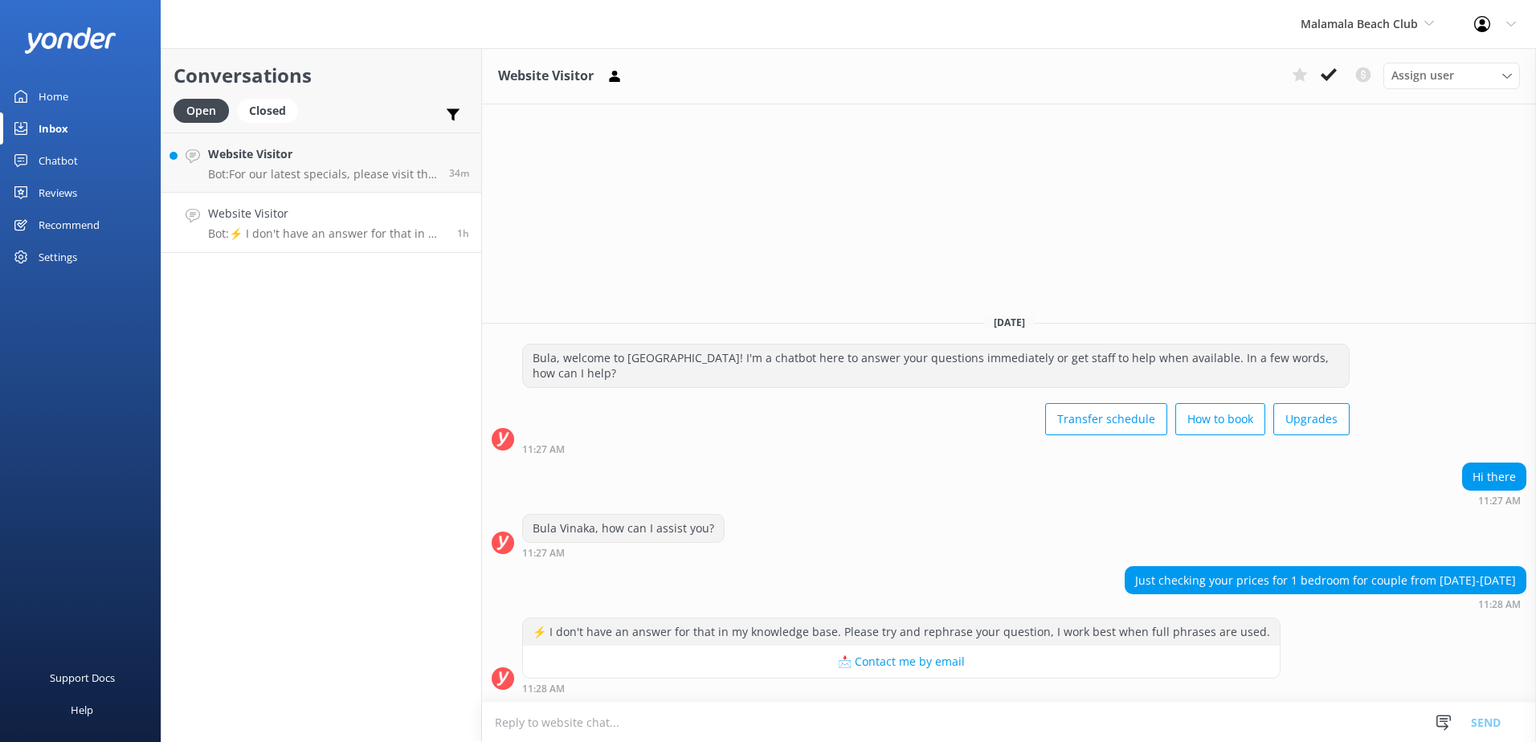
click at [812, 720] on textarea at bounding box center [1009, 722] width 1054 height 39
type textarea "P"
type textarea "Malamala beach club does not offer overnight accommodations"
click at [1484, 710] on button "Send" at bounding box center [1486, 722] width 60 height 40
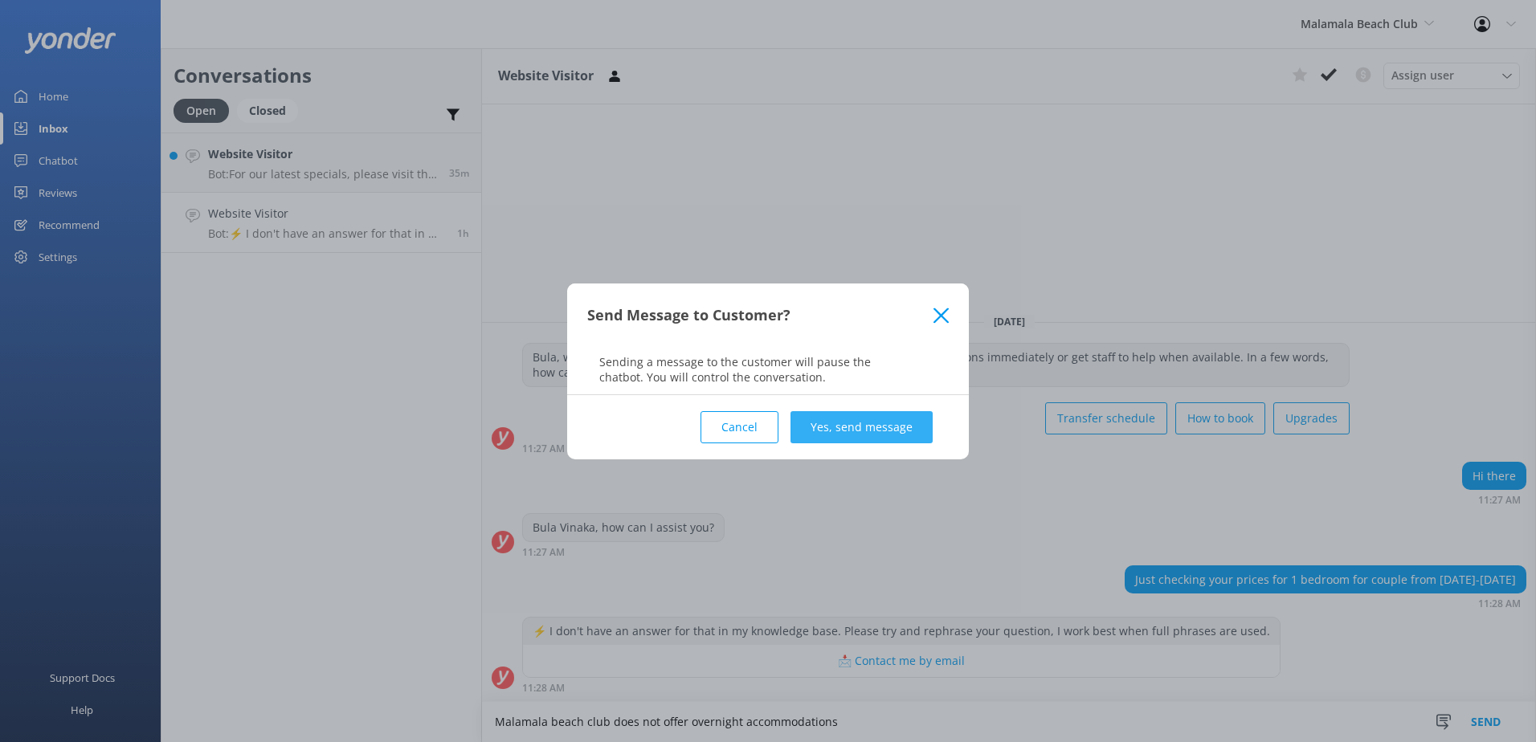
click at [871, 425] on button "Yes, send message" at bounding box center [861, 427] width 142 height 32
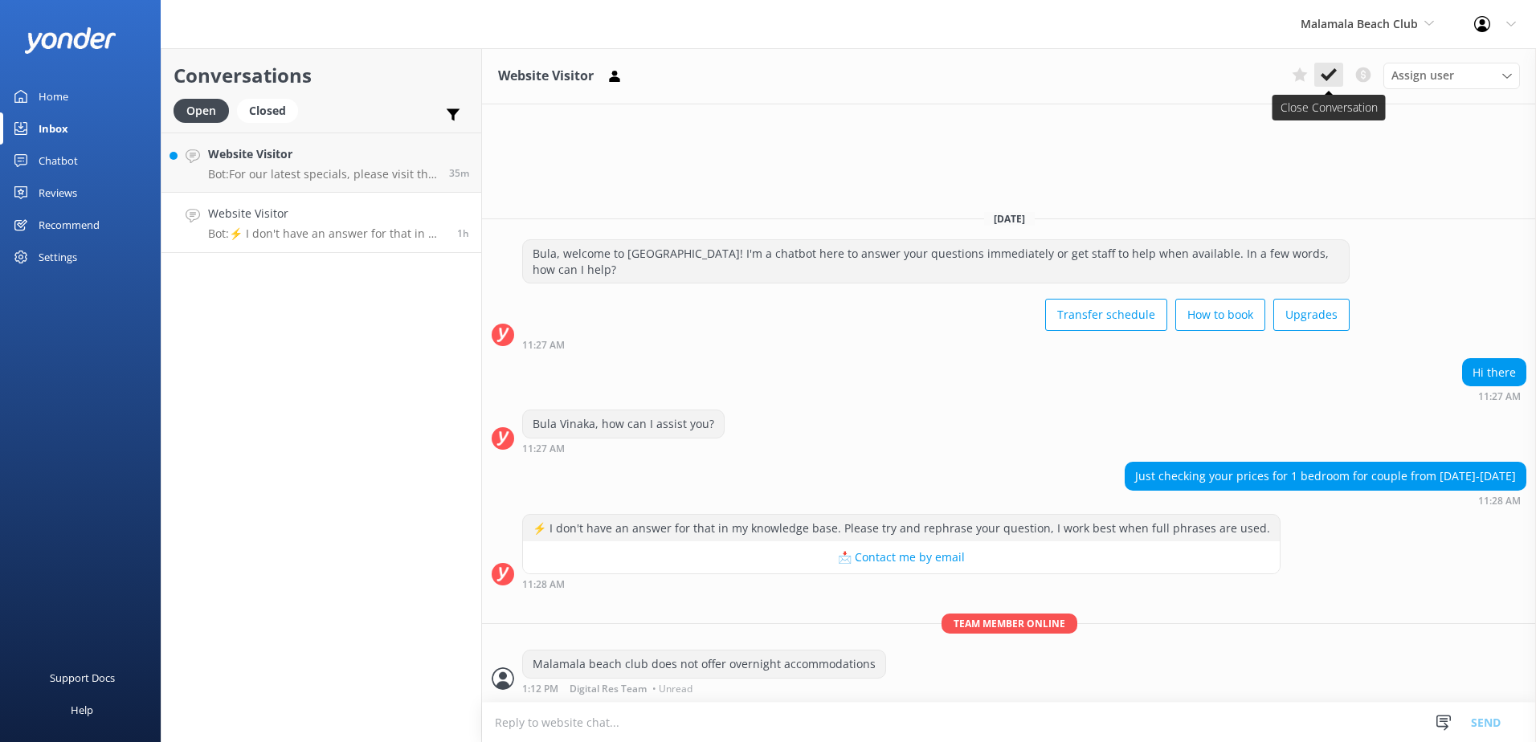
click at [1321, 76] on use at bounding box center [1329, 74] width 16 height 13
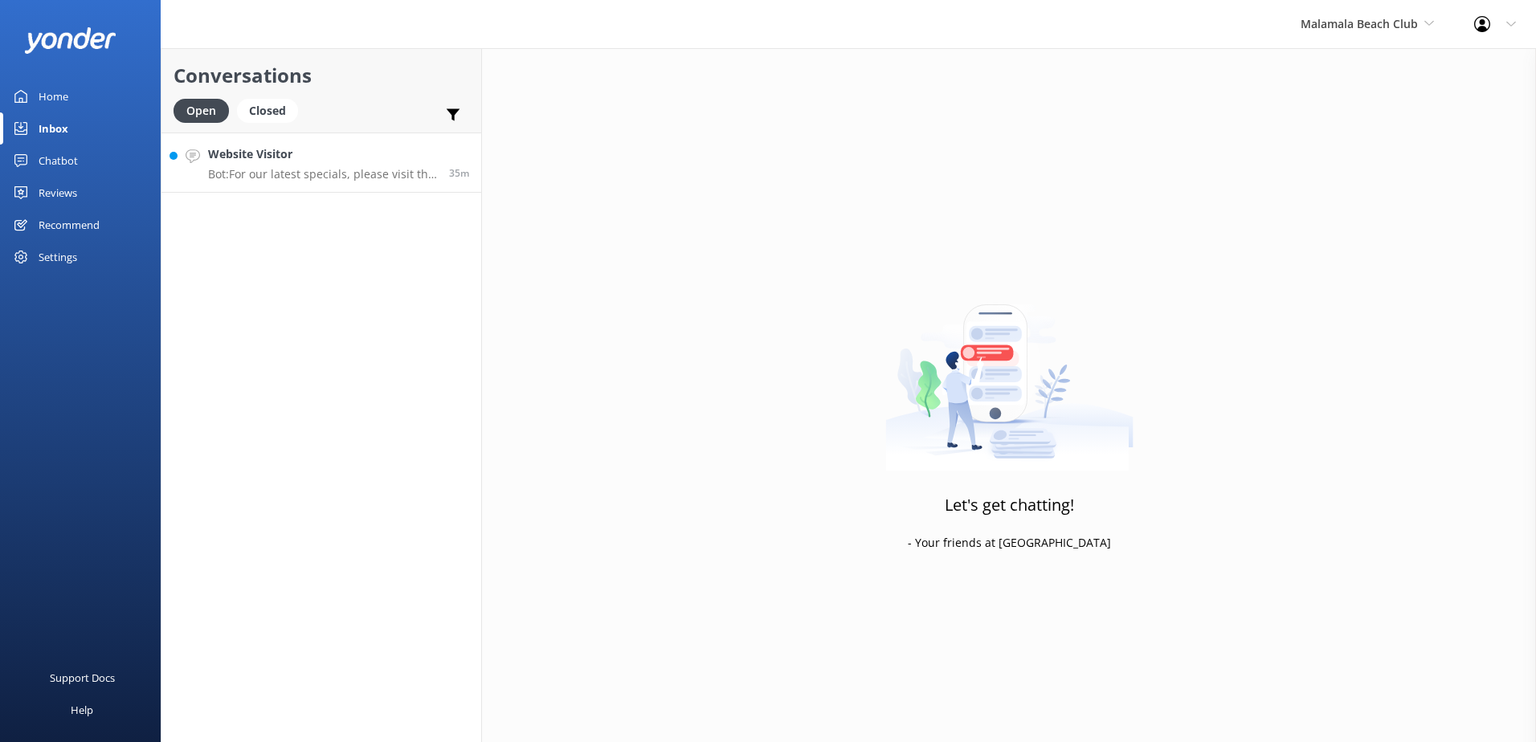
click at [355, 157] on h4 "Website Visitor" at bounding box center [322, 154] width 229 height 18
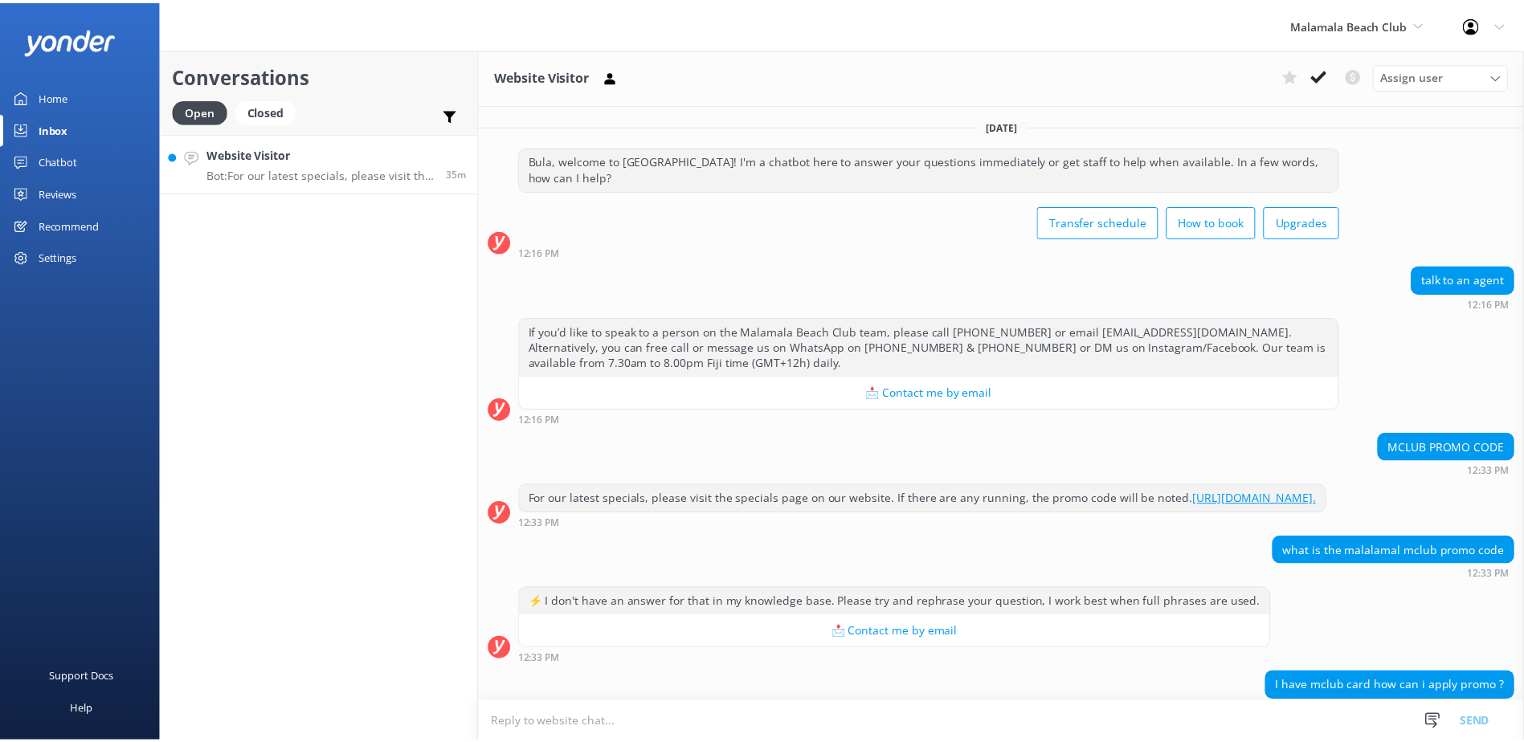
scroll to position [105, 0]
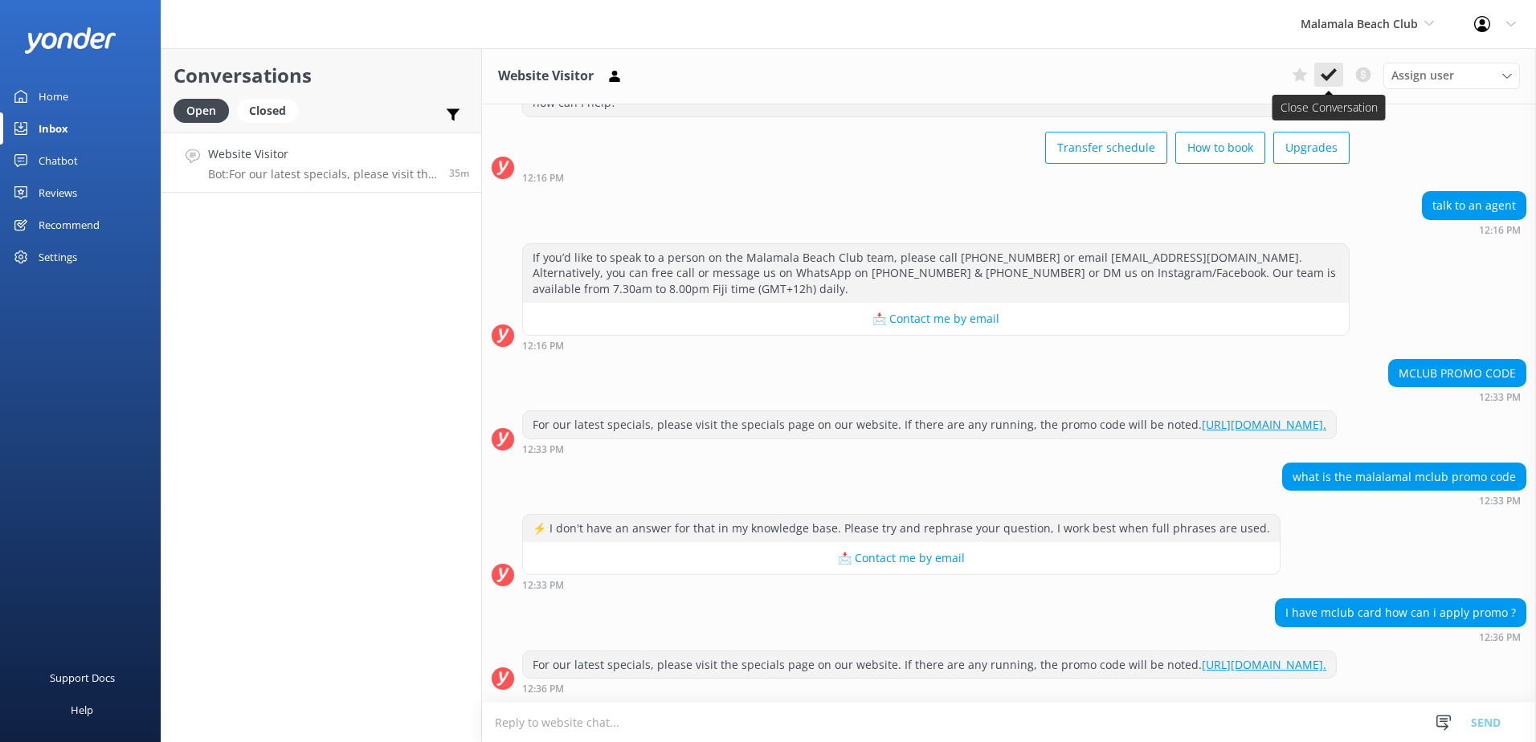
click at [1330, 84] on button at bounding box center [1328, 75] width 29 height 24
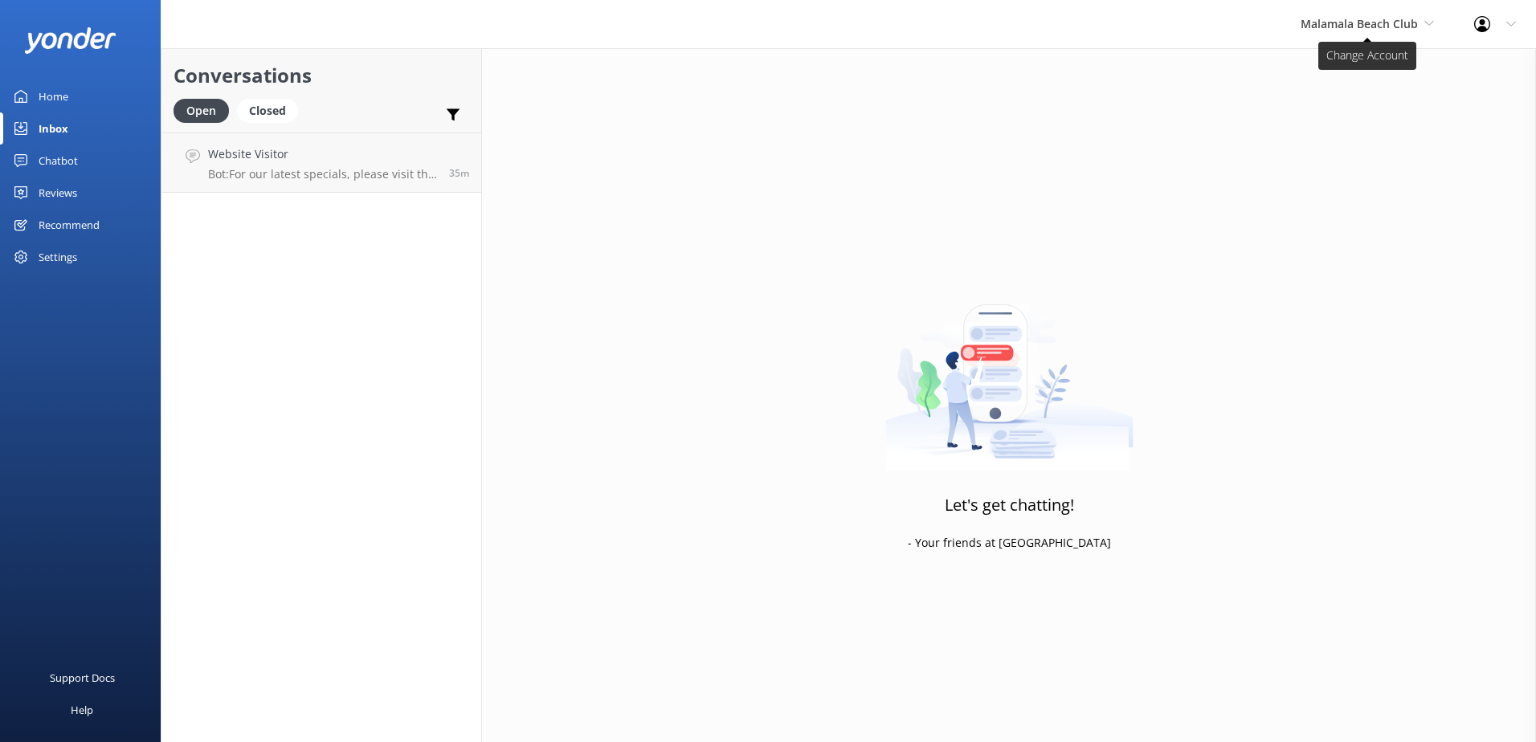
click at [1362, 31] on span "Malamala Beach Club" at bounding box center [1367, 24] width 133 height 18
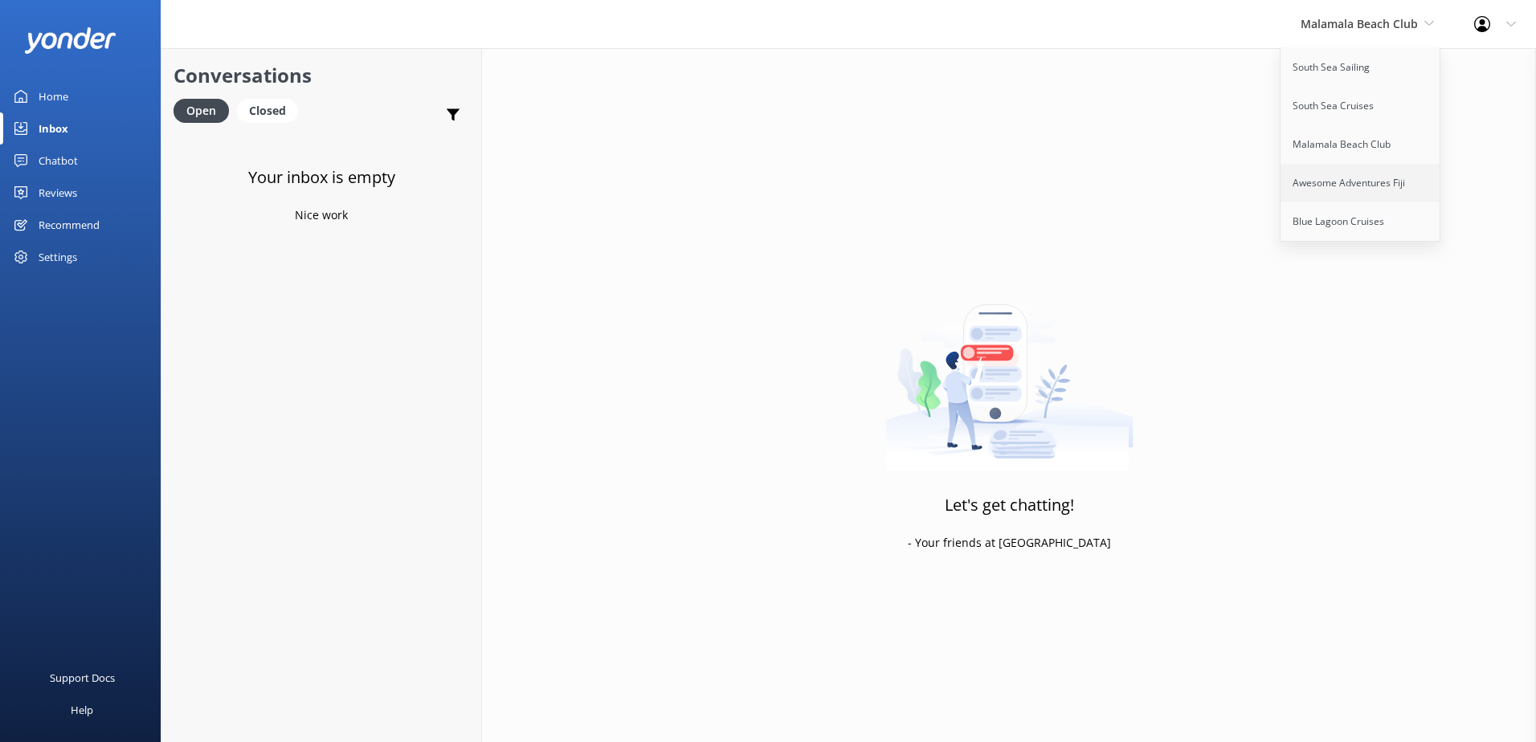
click at [1342, 184] on link "Awesome Adventures Fiji" at bounding box center [1360, 183] width 161 height 39
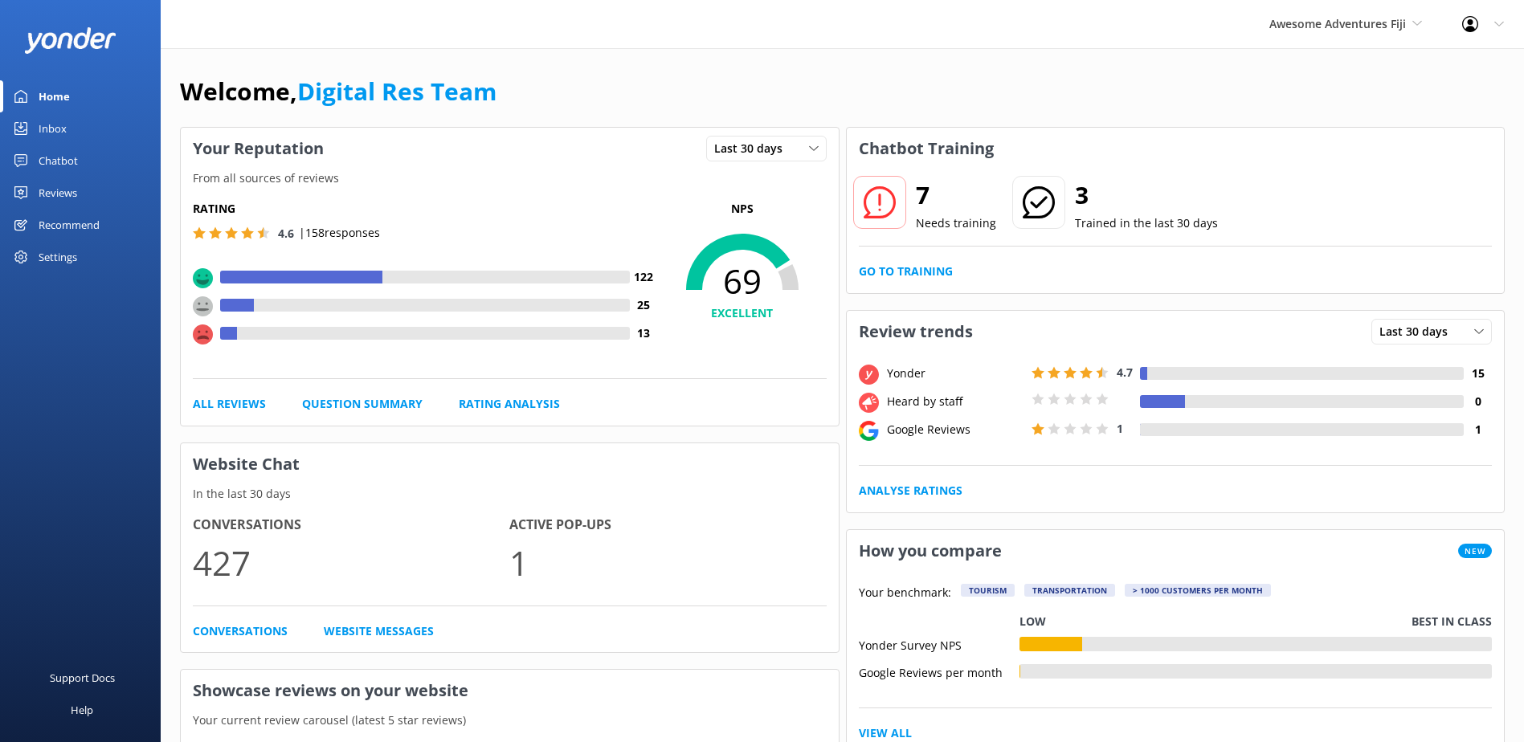
click at [62, 138] on div "Inbox" at bounding box center [53, 128] width 28 height 32
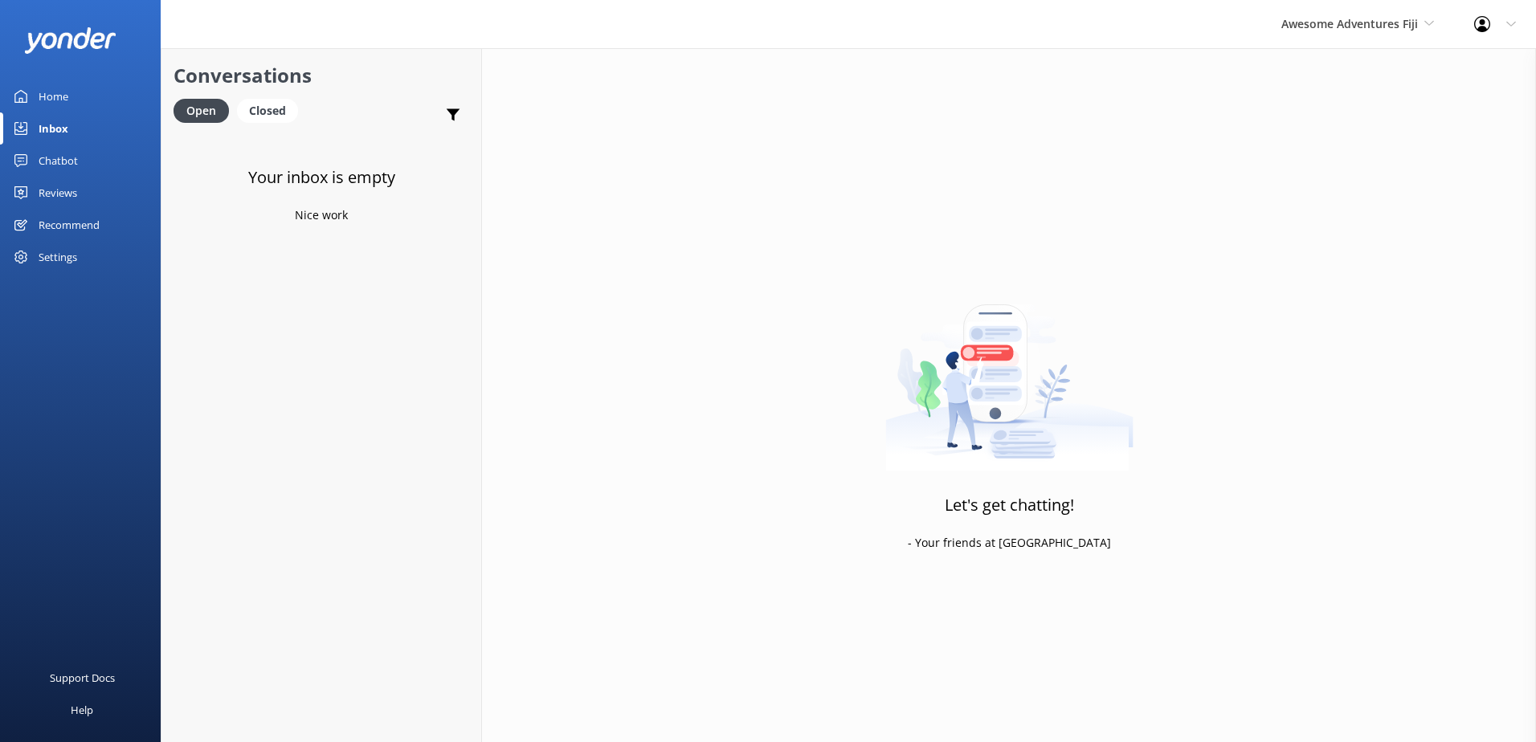
drag, startPoint x: 1380, startPoint y: 15, endPoint x: 1363, endPoint y: 48, distance: 37.0
click at [1380, 16] on span "Awesome Adventures Fiji" at bounding box center [1349, 23] width 137 height 15
click at [1321, 208] on link "Blue Lagoon Cruises" at bounding box center [1341, 221] width 161 height 39
click at [1347, 21] on span "Blue Lagoon Cruises" at bounding box center [1362, 23] width 112 height 15
click at [1337, 64] on link "South Sea Sailing" at bounding box center [1366, 67] width 161 height 39
